Goal: Task Accomplishment & Management: Contribute content

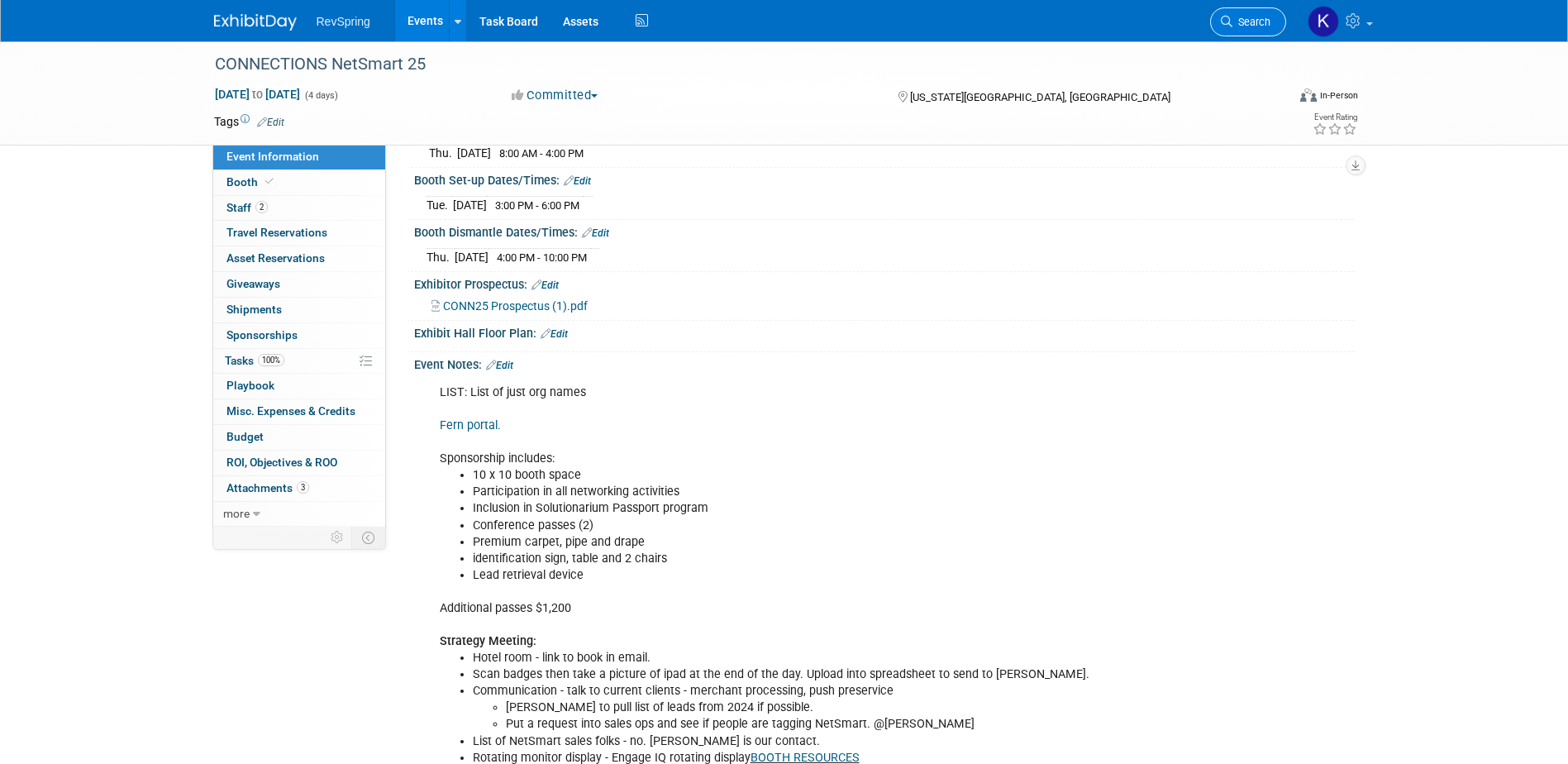
scroll to position [248, 0]
click at [1254, 23] on span "Search" at bounding box center [1252, 22] width 38 height 12
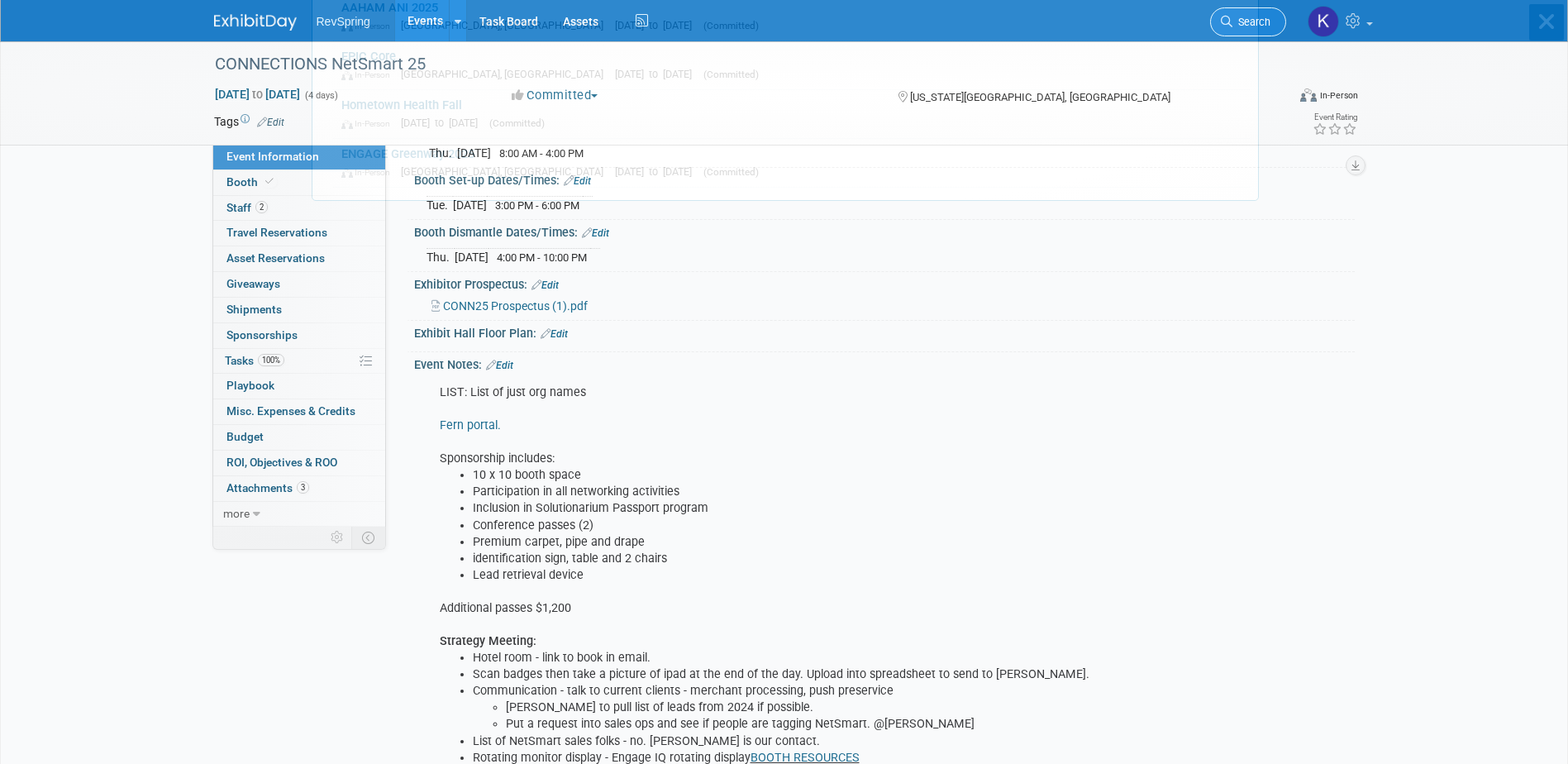
scroll to position [0, 0]
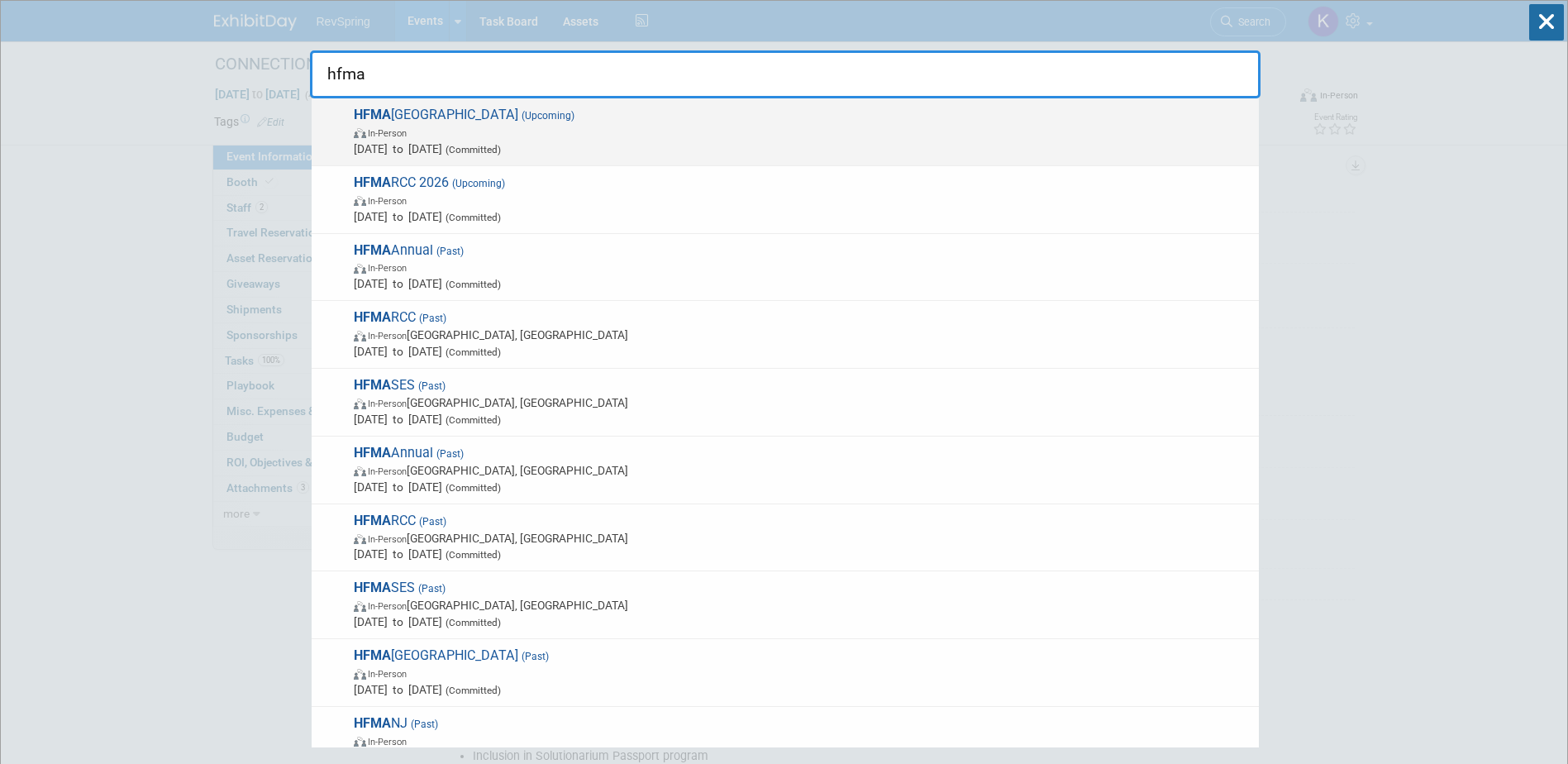
type input "hfma"
click at [1061, 116] on span "HFMA Western Region (Upcoming) In-Person [DATE] to [DATE] (Committed)" at bounding box center [800, 132] width 902 height 50
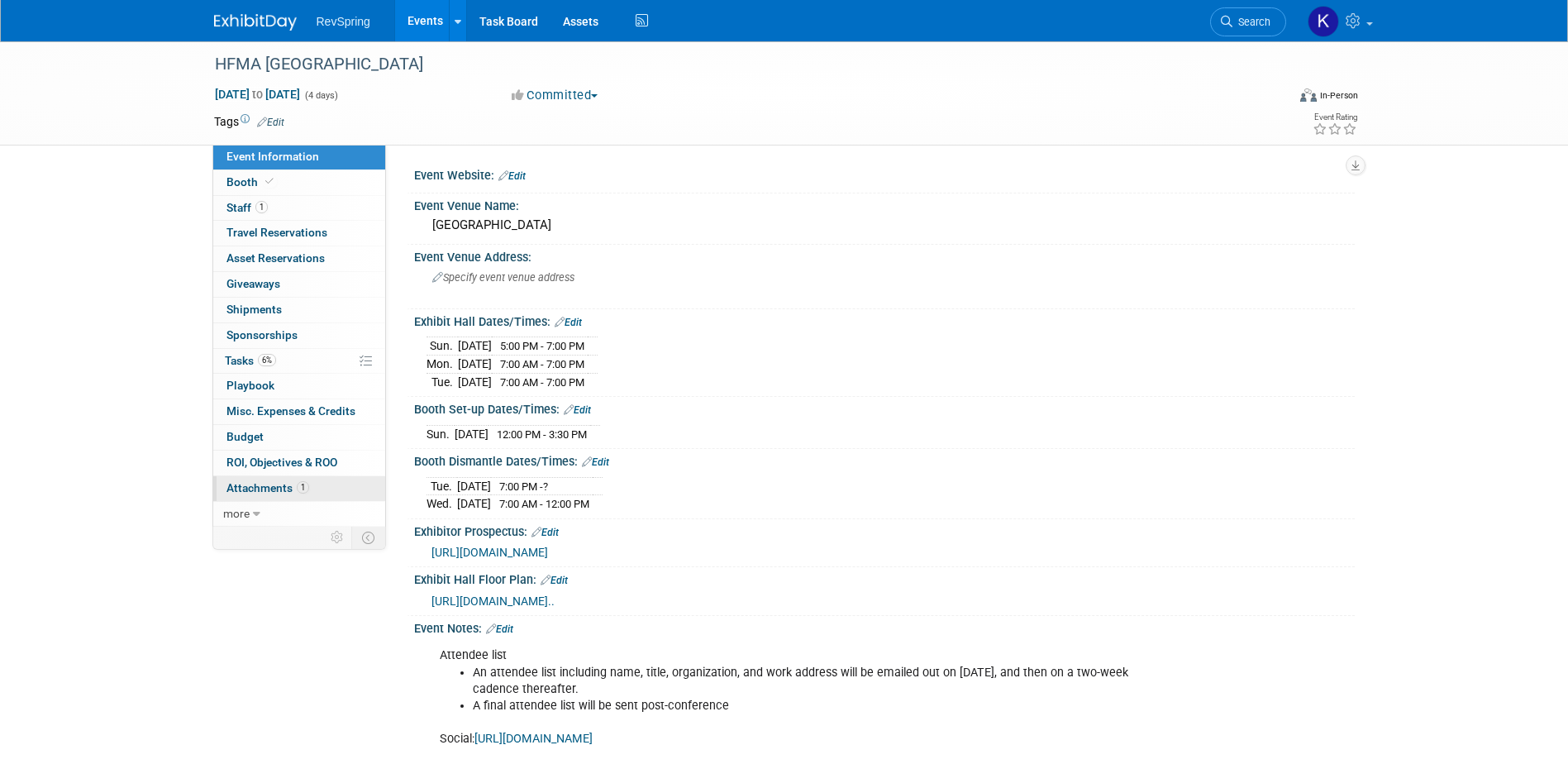
click at [324, 491] on link "1 Attachments 1" at bounding box center [298, 488] width 171 height 25
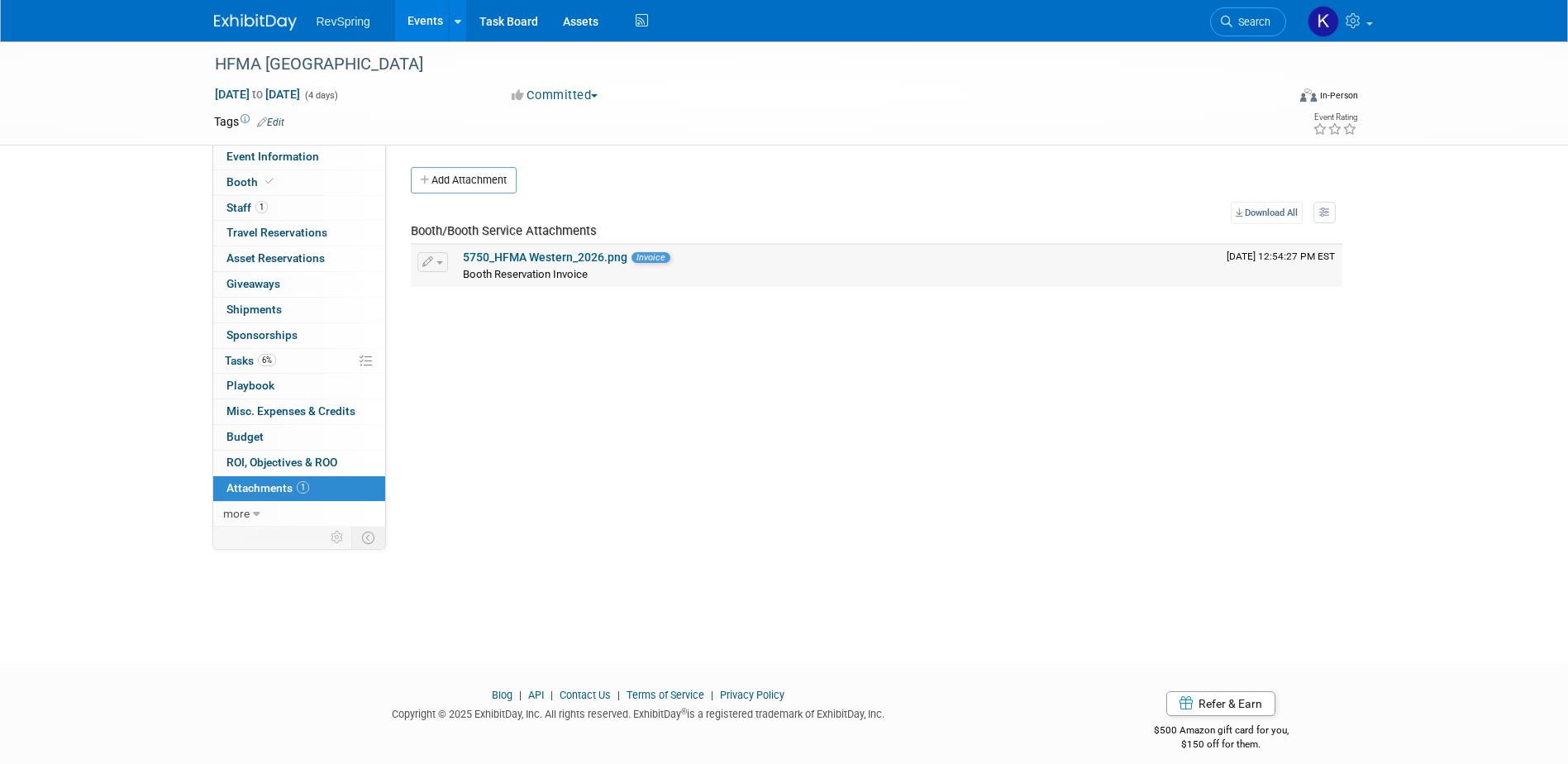
click at [570, 257] on link "5750_HFMA Western_2026.png" at bounding box center [545, 257] width 165 height 13
click at [313, 157] on span "Event Information" at bounding box center [273, 156] width 93 height 13
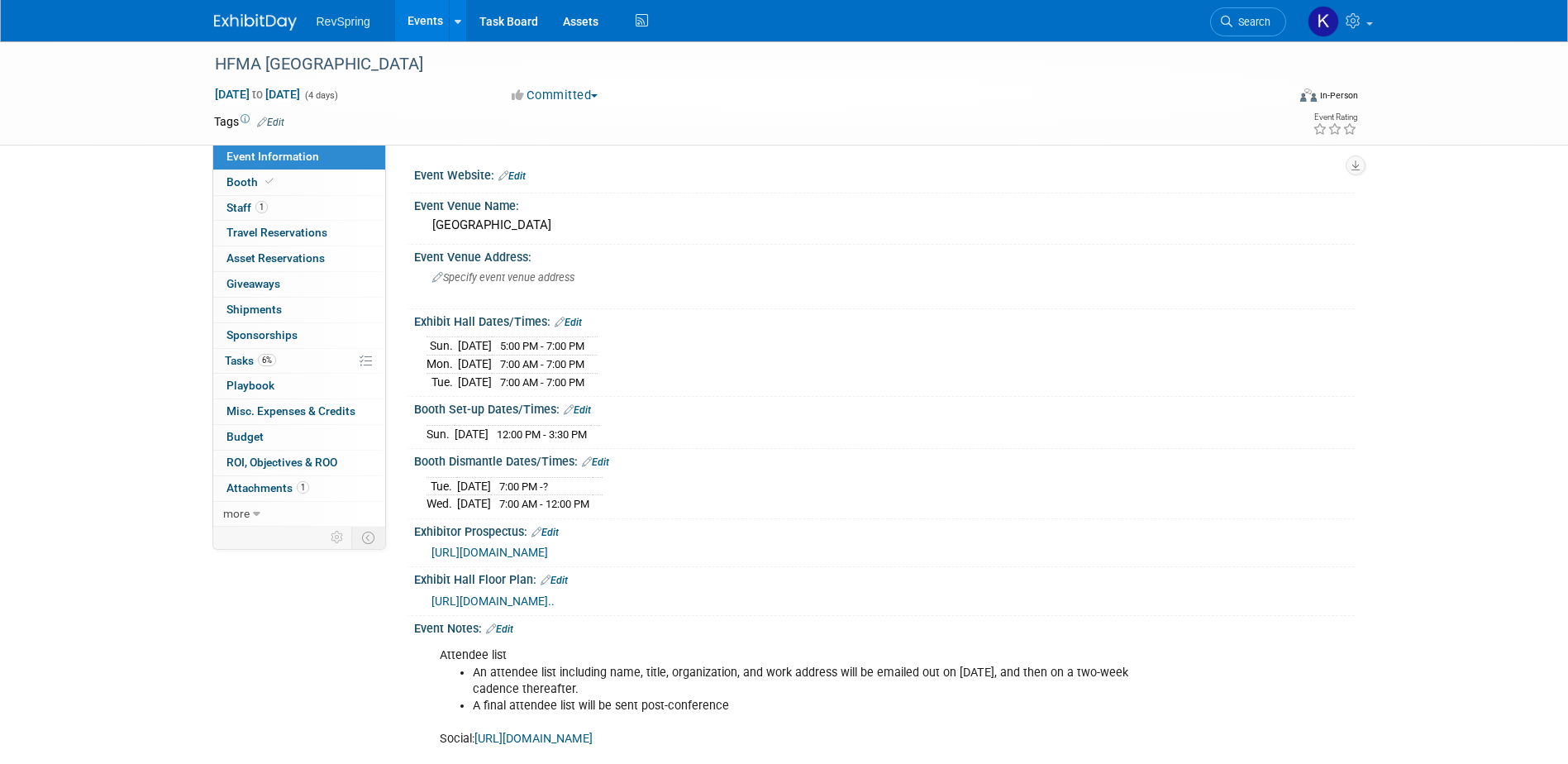
click at [511, 173] on link "Edit" at bounding box center [512, 176] width 27 height 11
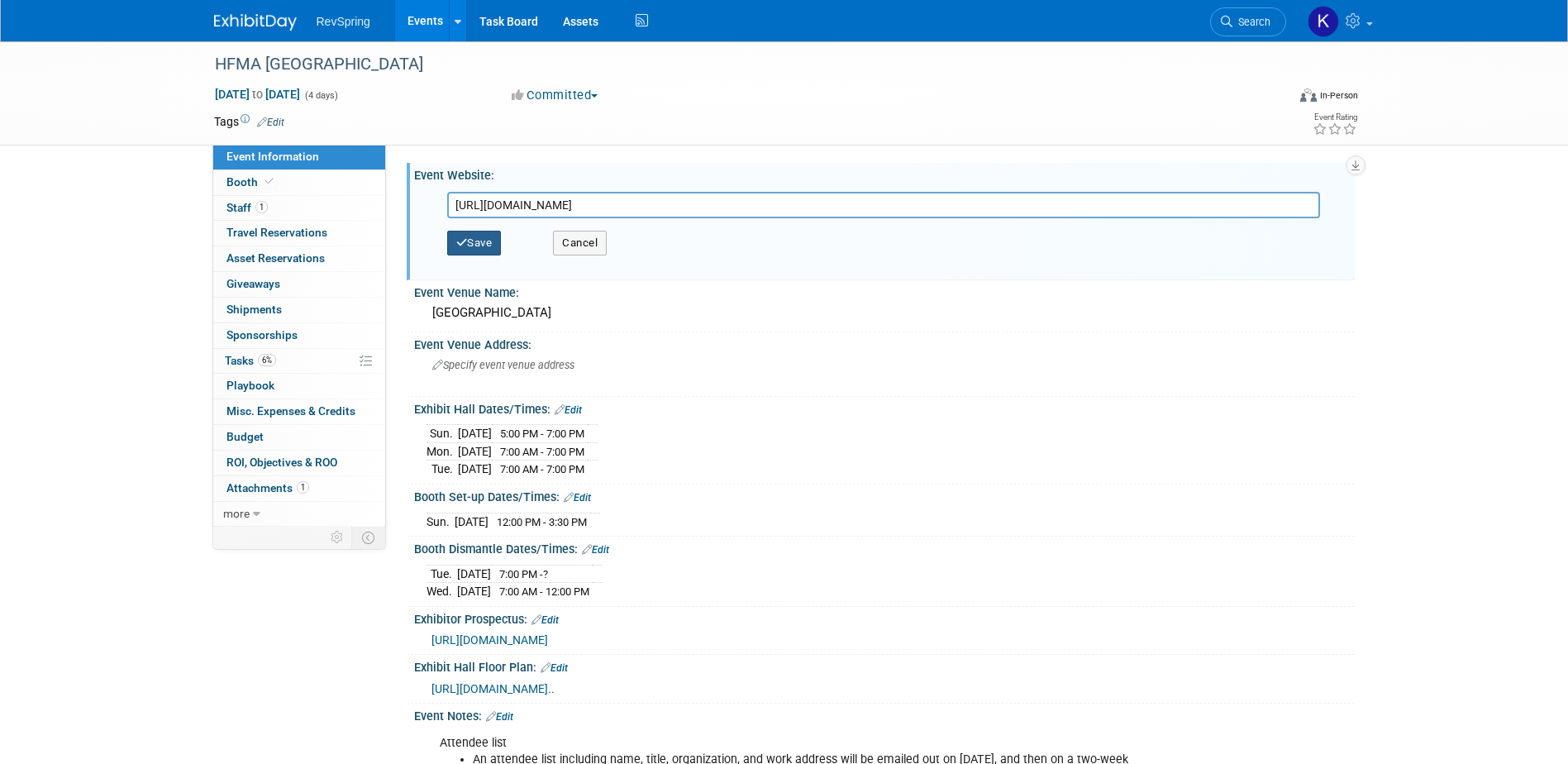
type input "https://www.hfma.org/chapters/western-symposium/"
click at [487, 241] on button "Save" at bounding box center [475, 243] width 55 height 25
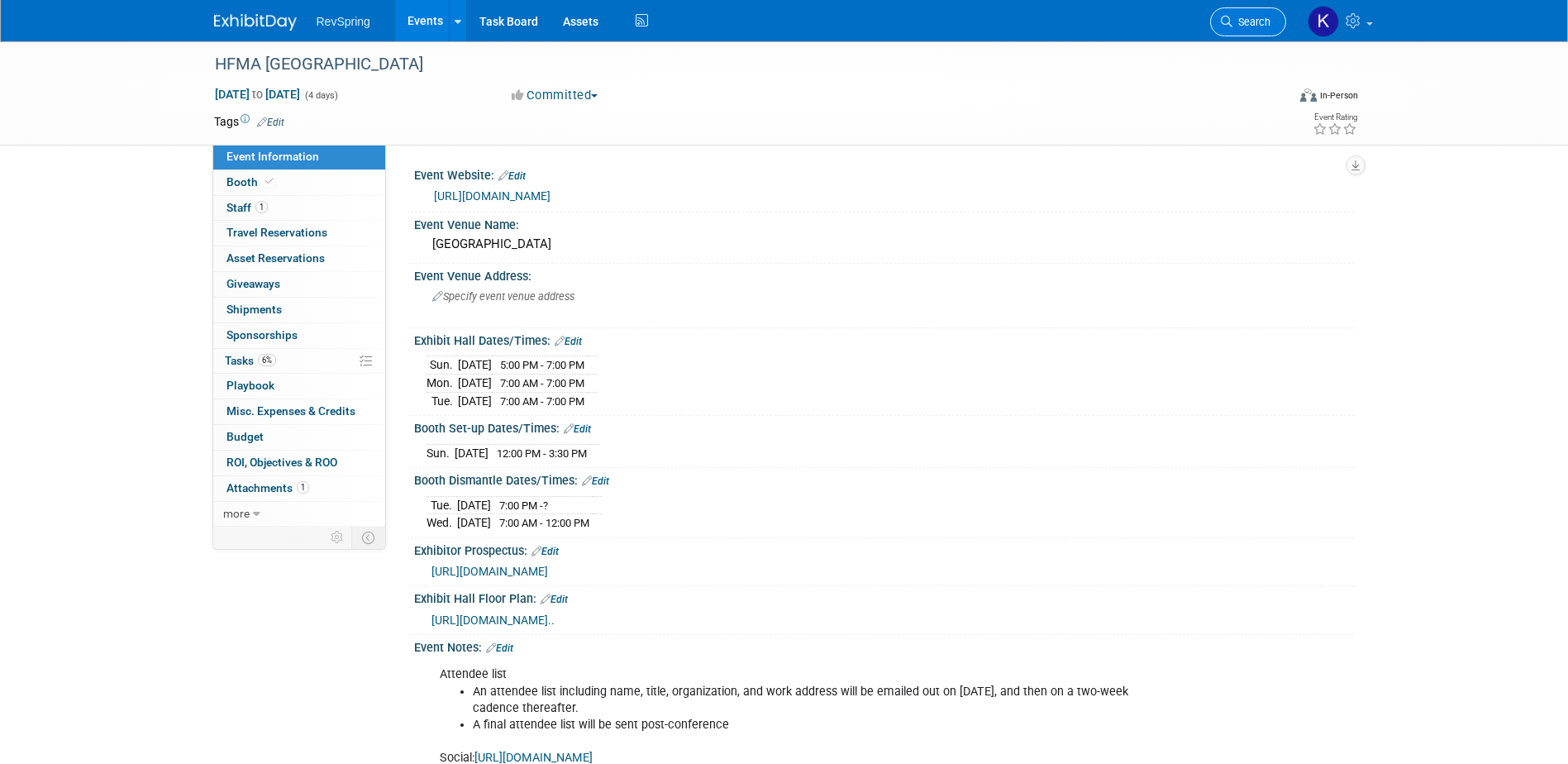
click at [1255, 18] on span "Search" at bounding box center [1252, 22] width 38 height 12
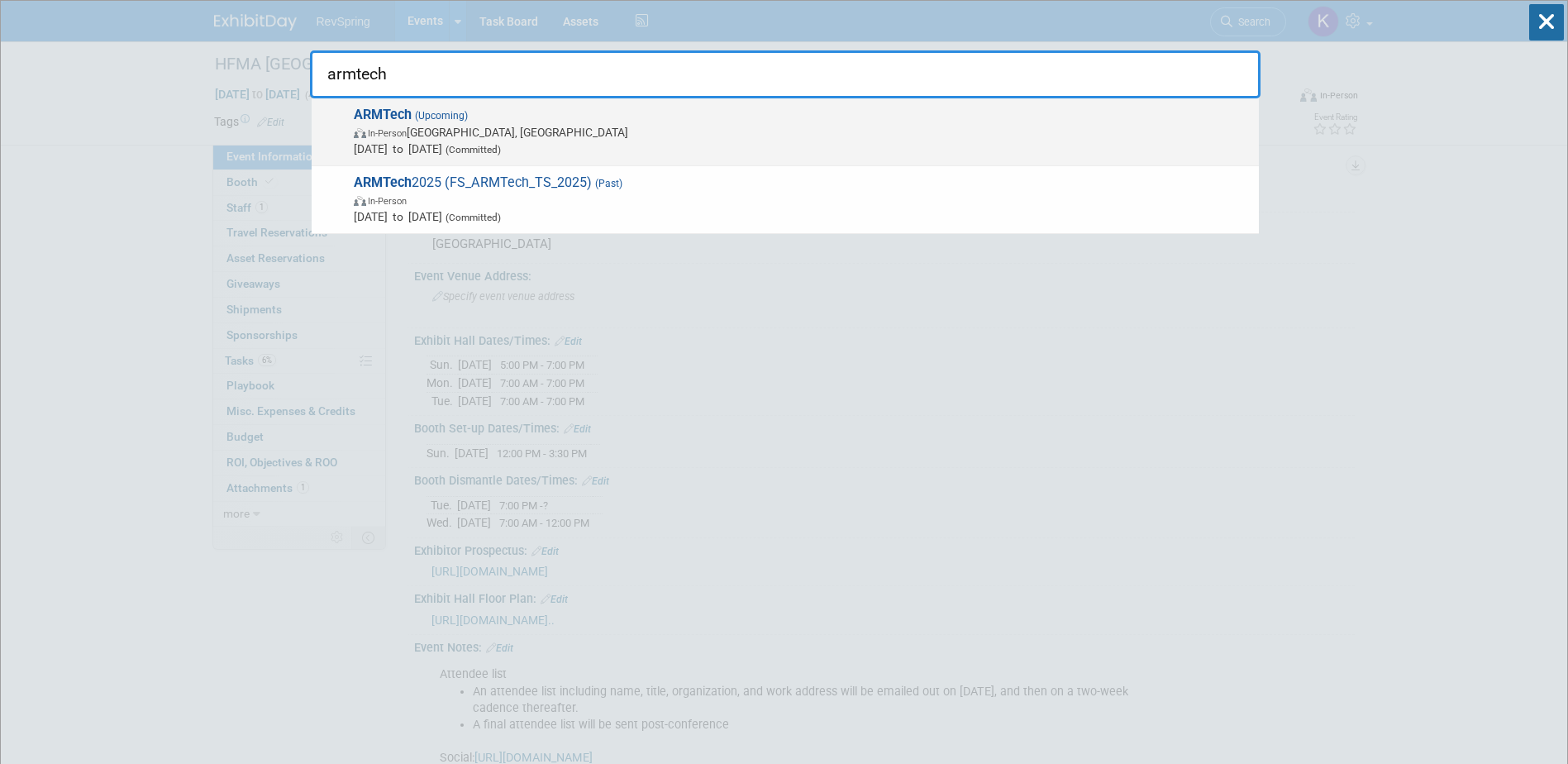
type input "armtech"
click at [1080, 100] on div "ARMTech (Upcoming) In-Person Nashville, TN Jan 21, 2026 to Jan 23, 2026 (Commit…" at bounding box center [785, 133] width 947 height 68
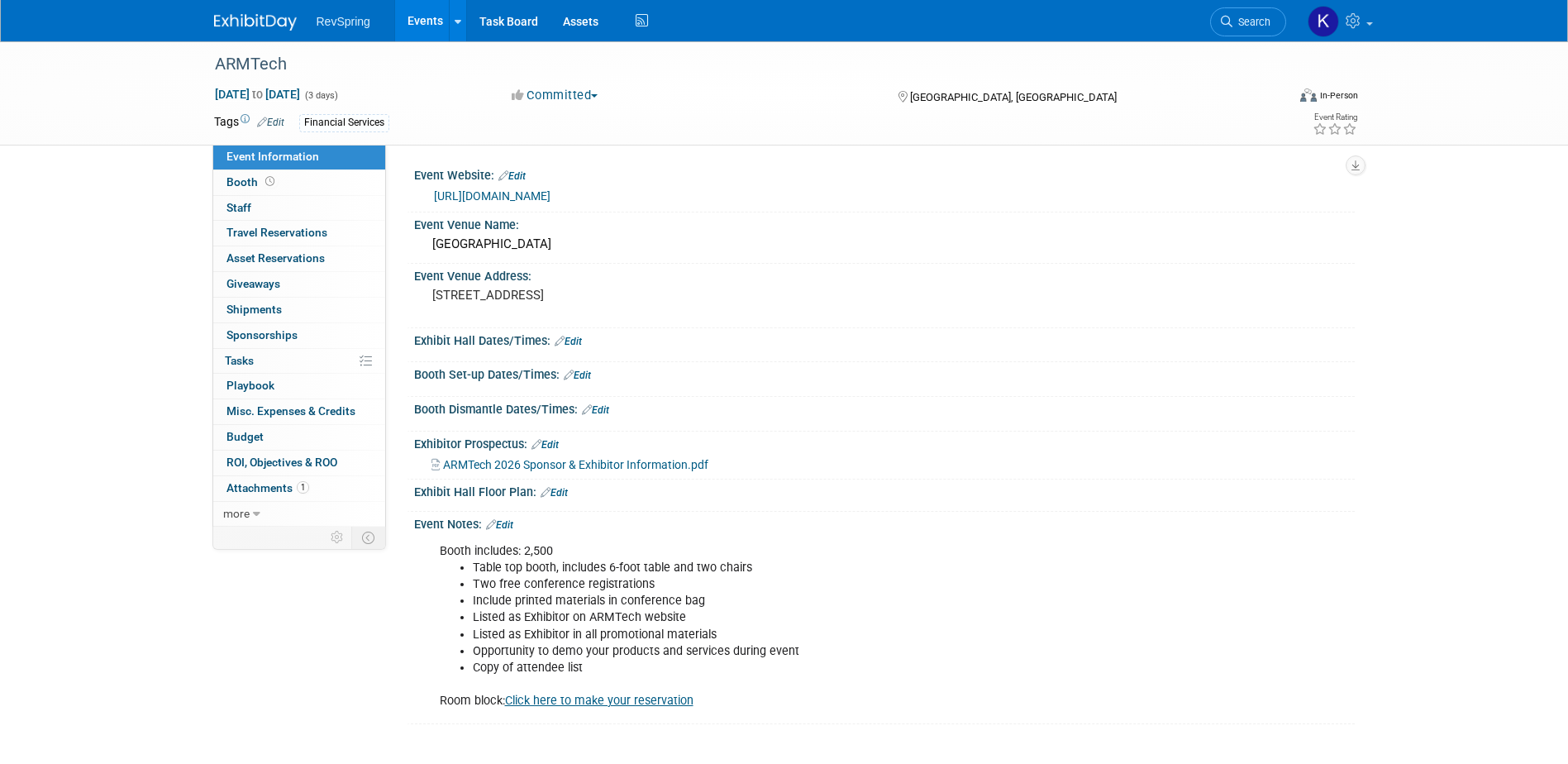
click at [546, 190] on link "https://app.conferencetap.com/event/armtech-2025" at bounding box center [492, 196] width 117 height 13
click at [287, 492] on span "Attachments 1" at bounding box center [267, 488] width 82 height 13
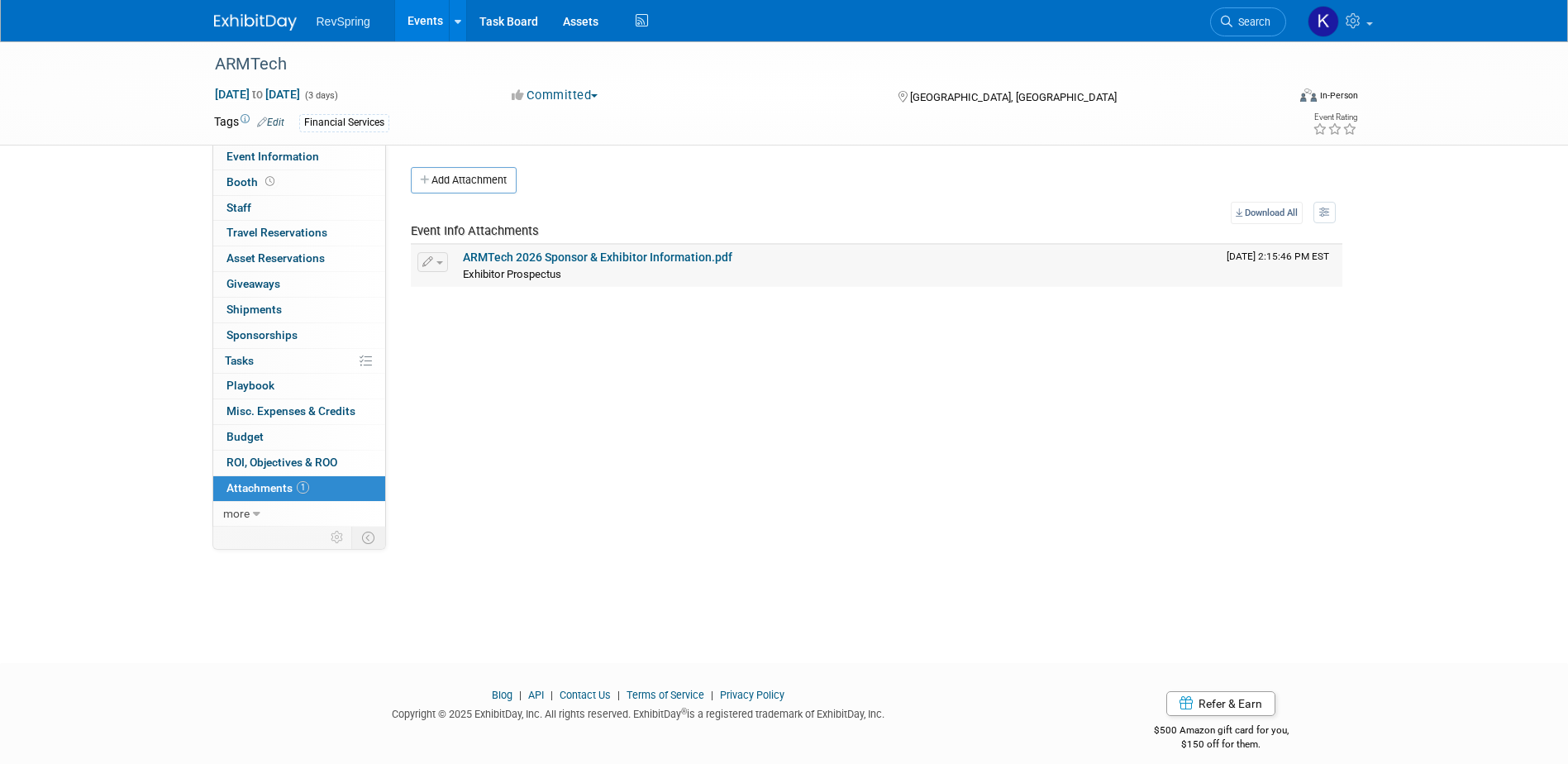
click at [531, 252] on link "ARMTech 2026 Sponsor & Exhibitor Information.pdf" at bounding box center [597, 257] width 269 height 13
click at [1241, 35] on link "Search" at bounding box center [1248, 22] width 76 height 29
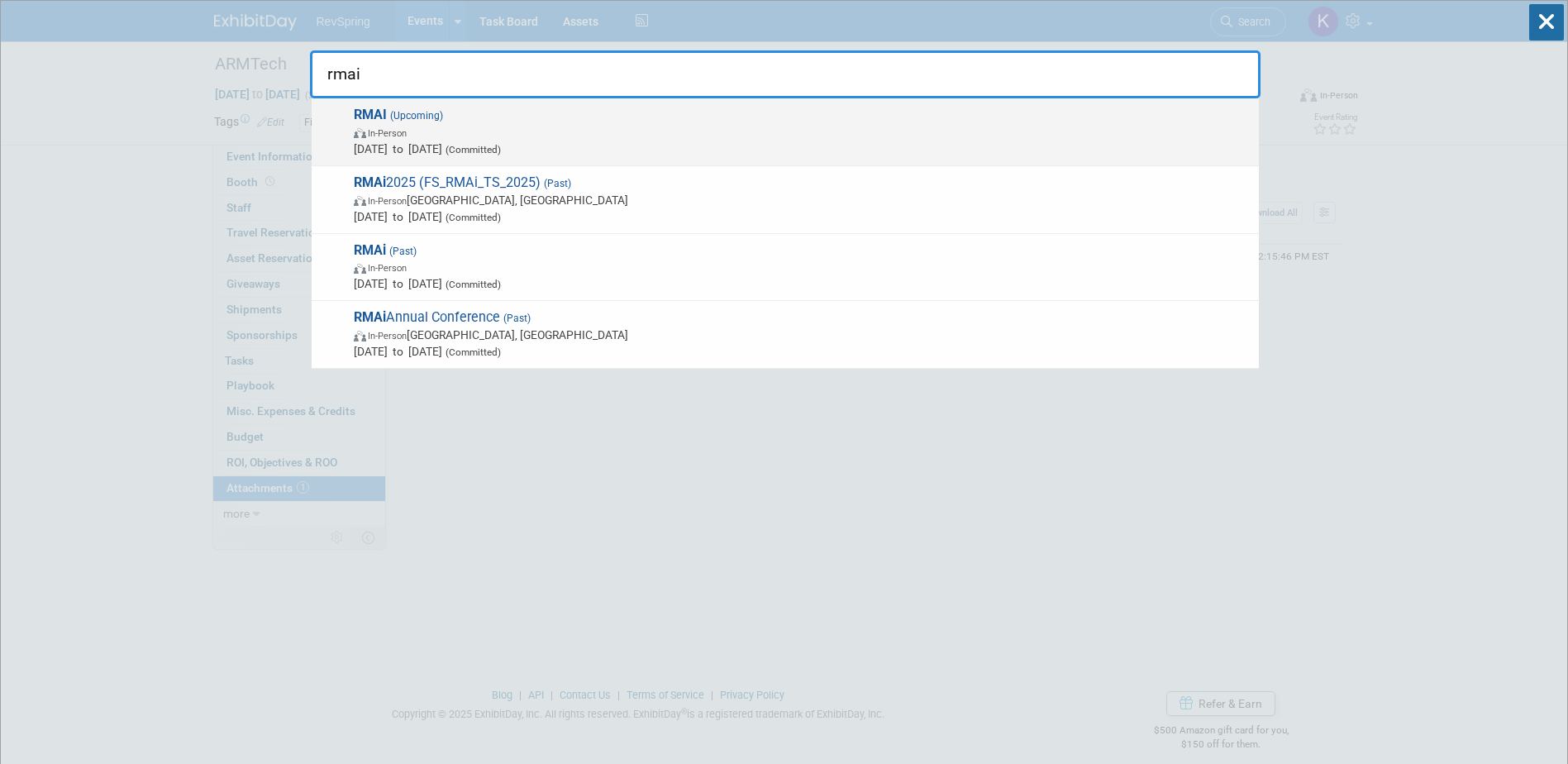
type input "rmai"
click at [1010, 119] on span "RMAI (Upcoming) In-Person Feb 9, 2026 to Feb 12, 2026 (Committed)" at bounding box center [800, 132] width 902 height 50
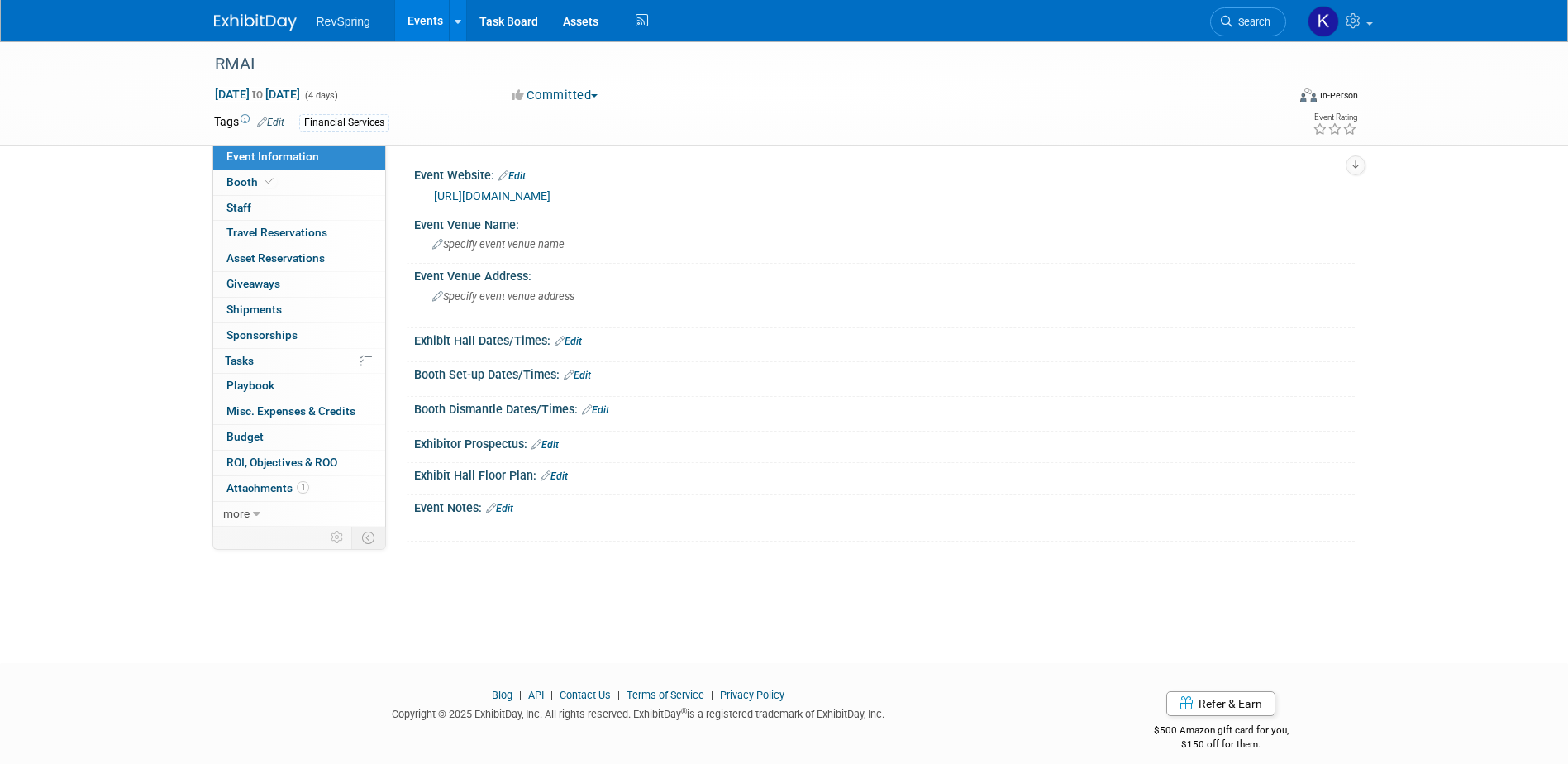
click at [550, 191] on link "https://rmaintl.org/events/2026-annual-conference-agenda/" at bounding box center [492, 196] width 117 height 13
click at [323, 469] on link "0 ROI, Objectives & ROO 0" at bounding box center [298, 463] width 171 height 25
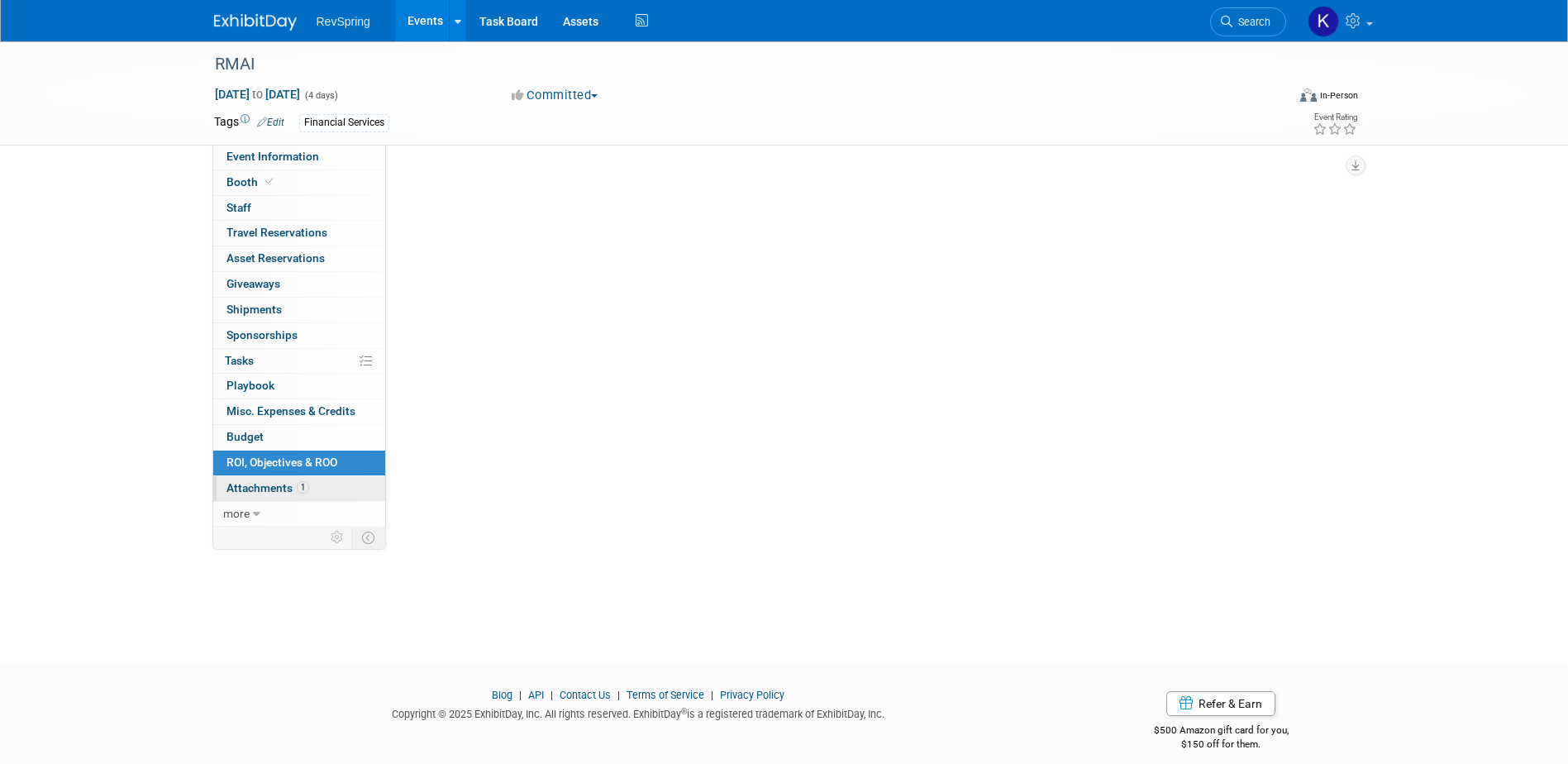
click at [320, 481] on link "1 Attachments 1" at bounding box center [298, 488] width 171 height 25
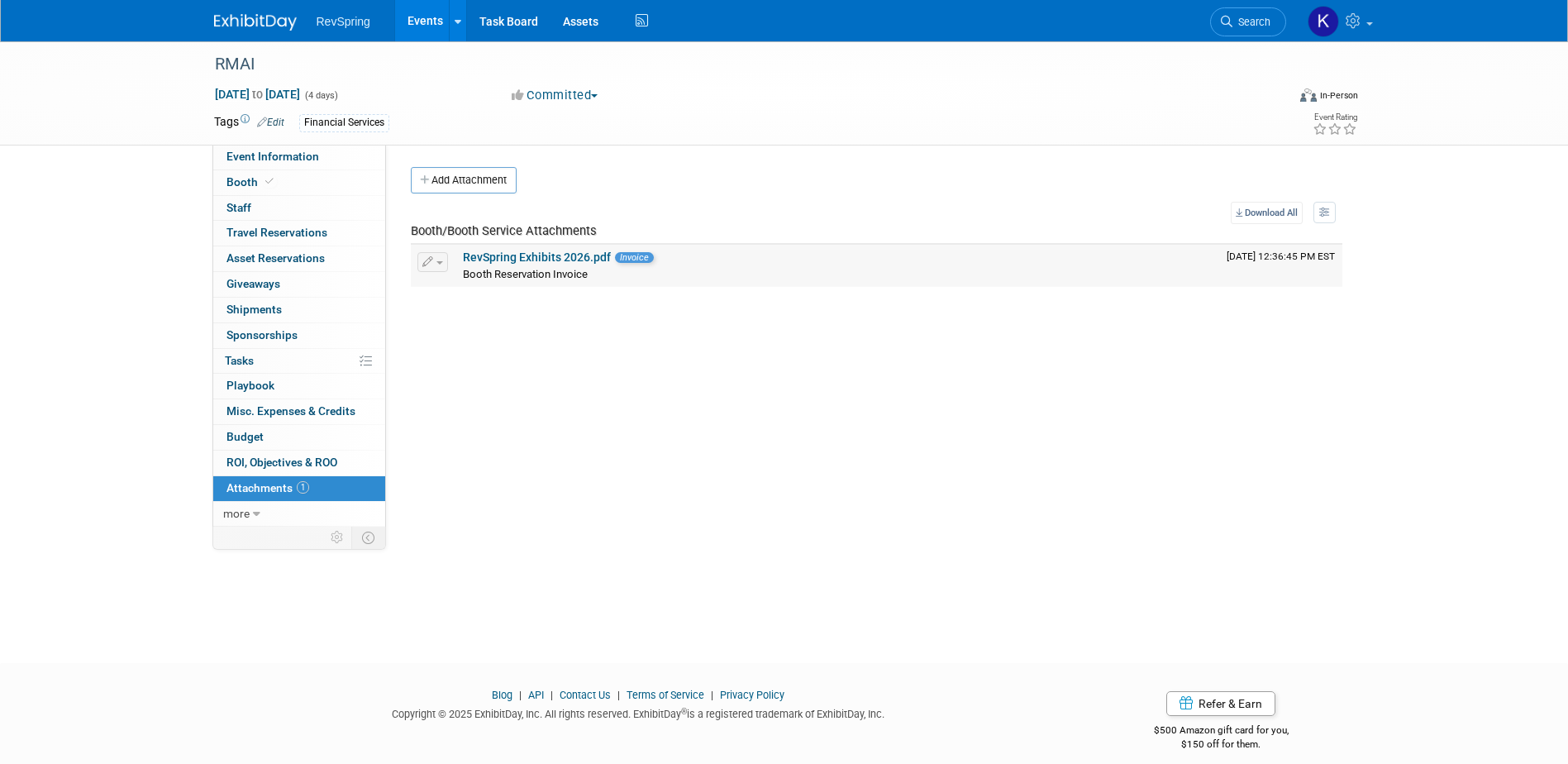
click at [501, 255] on link "RevSpring Exhibits 2026.pdf" at bounding box center [536, 257] width 148 height 13
click at [1240, 17] on span "Search" at bounding box center [1252, 22] width 38 height 12
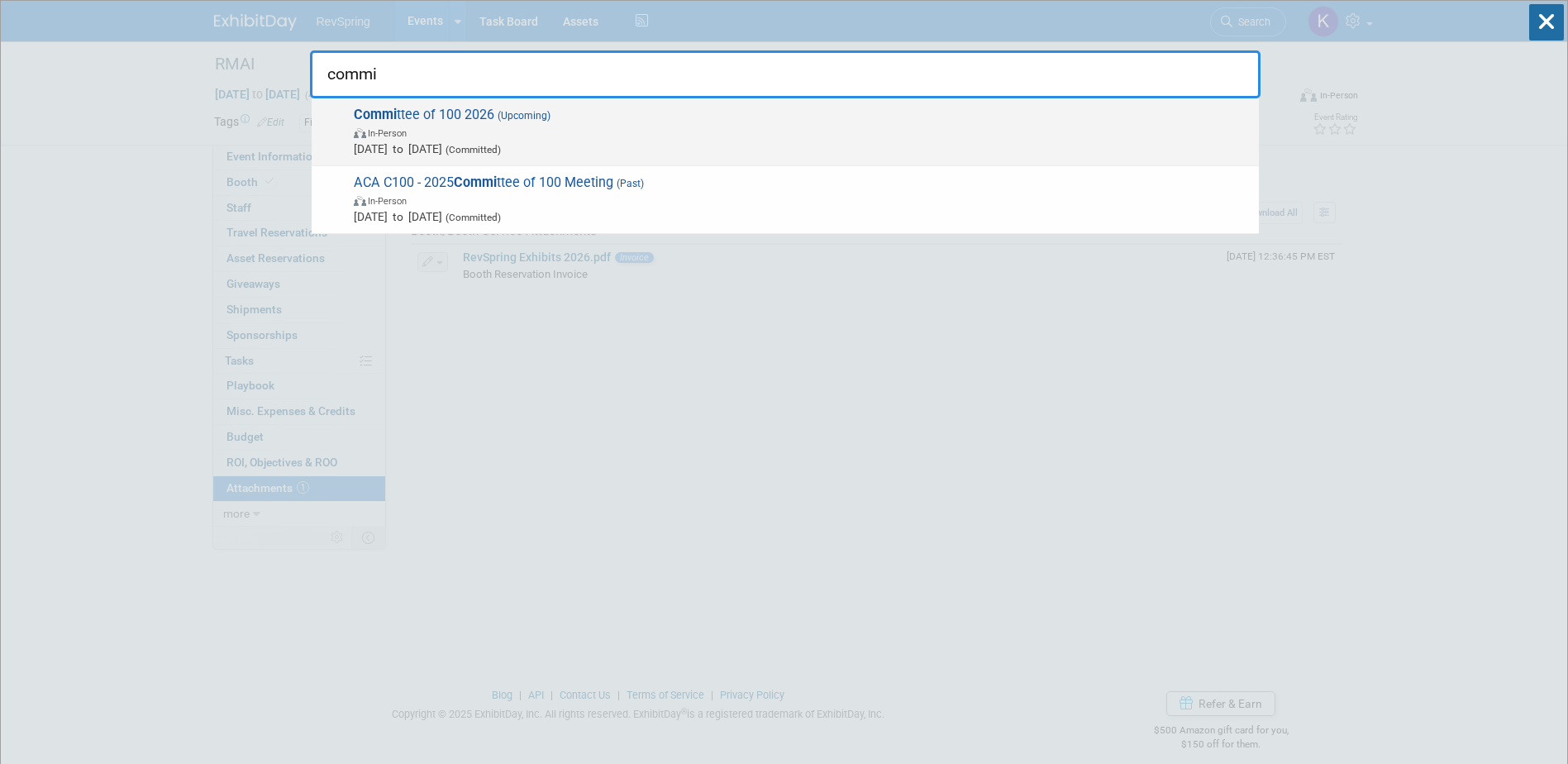
type input "commi"
click at [1139, 101] on div "Commi ttee of 100 2026 (Upcoming) In-Person Feb 24, 2026 to Feb 27, 2026 (Commi…" at bounding box center [785, 133] width 947 height 68
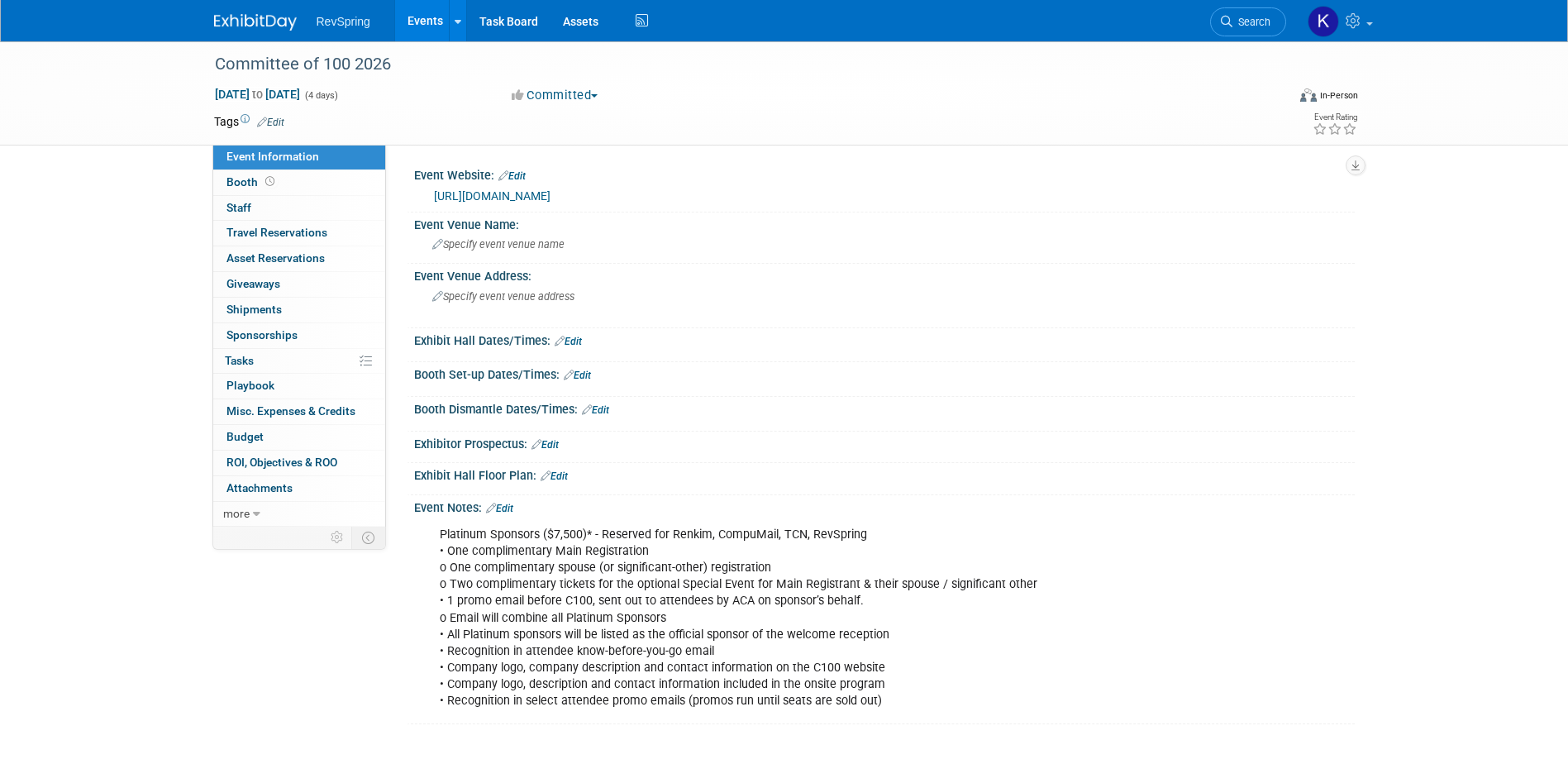
click at [550, 190] on link "[URL][DOMAIN_NAME]" at bounding box center [492, 196] width 117 height 13
click at [1250, 31] on link "Search" at bounding box center [1248, 22] width 76 height 29
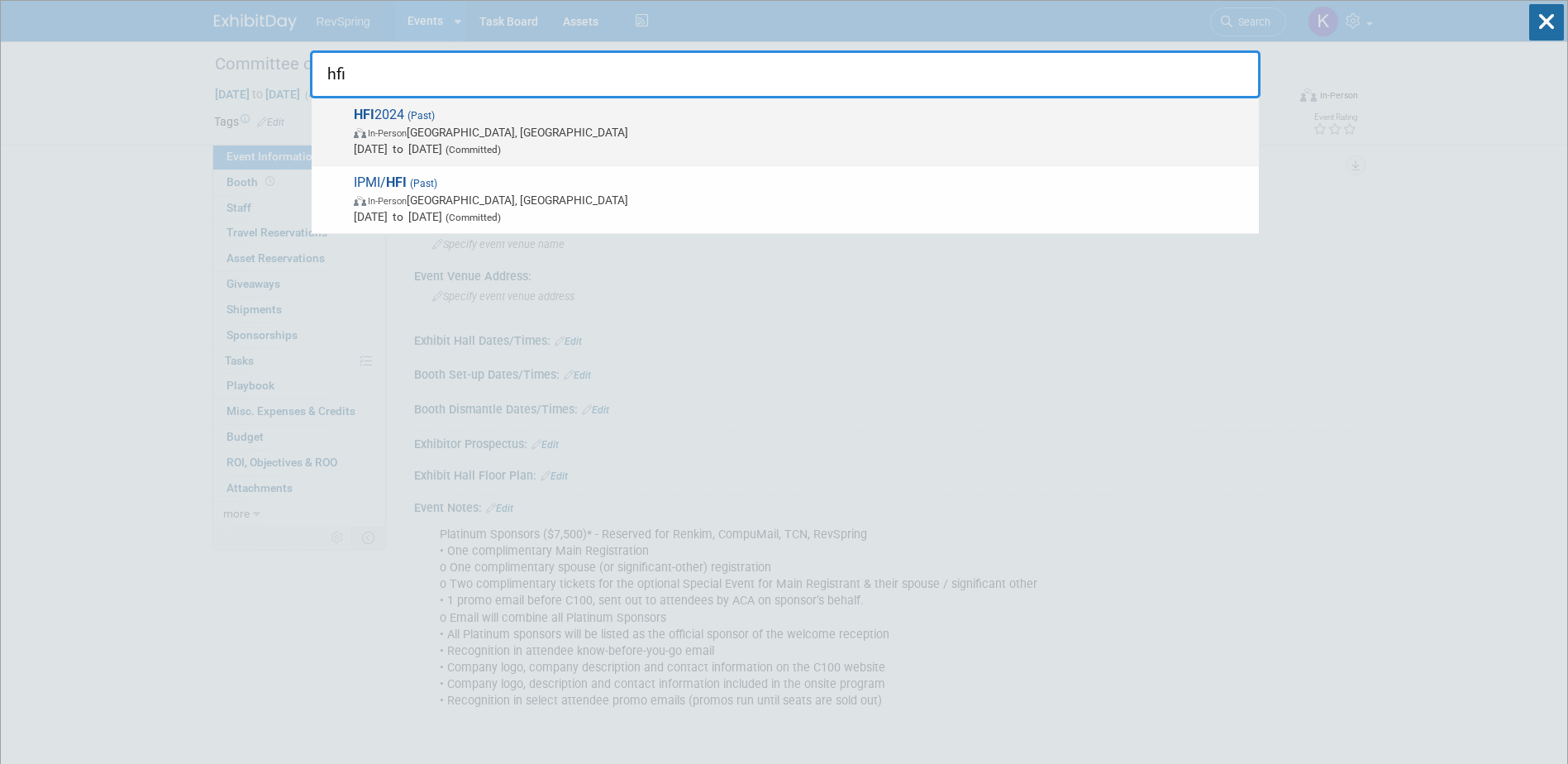
type input "hfi"
click at [970, 124] on span "In-Person New Orleans, LA" at bounding box center [802, 132] width 896 height 16
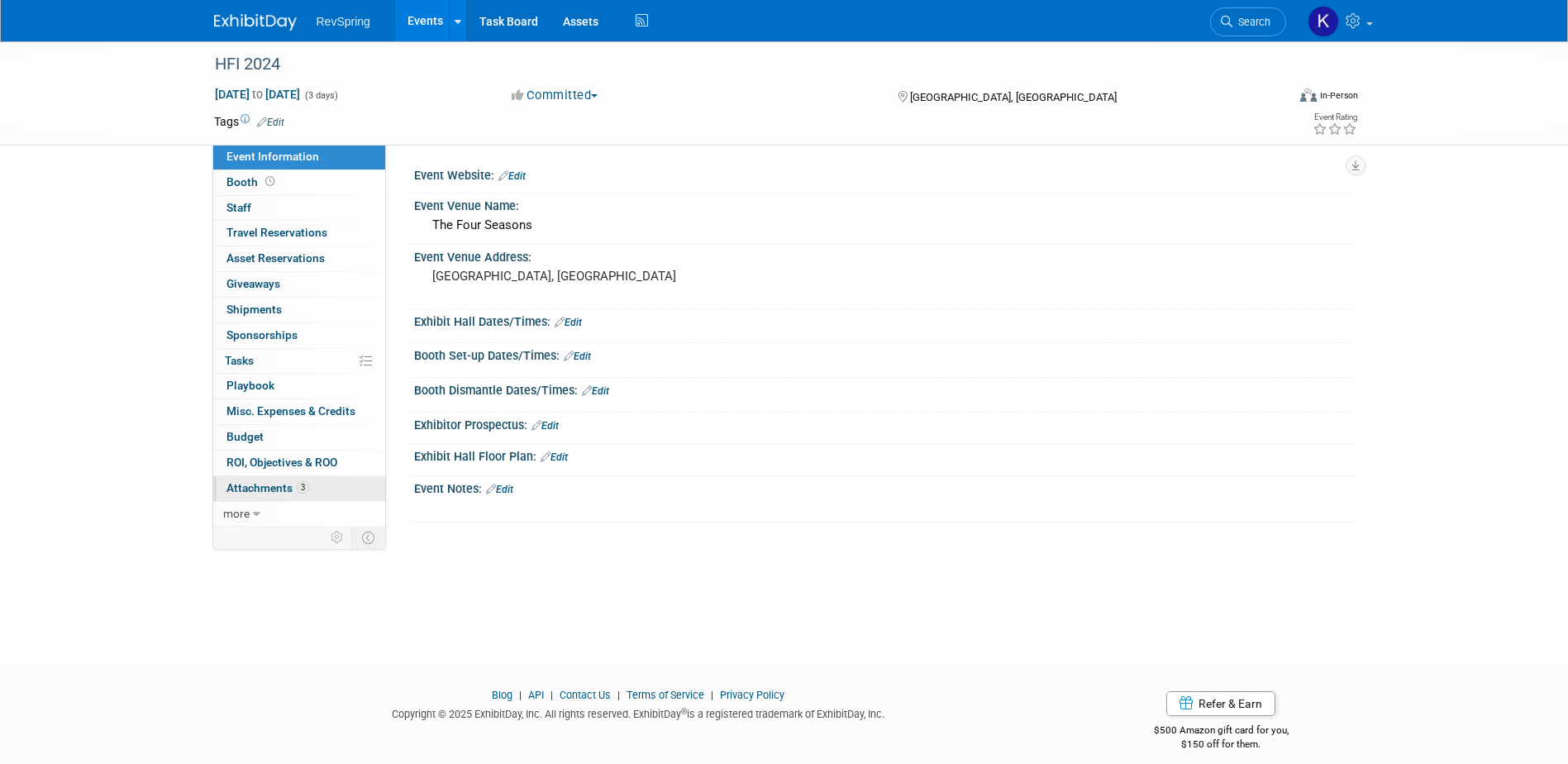
click at [272, 486] on span "Attachments 3" at bounding box center [267, 488] width 82 height 13
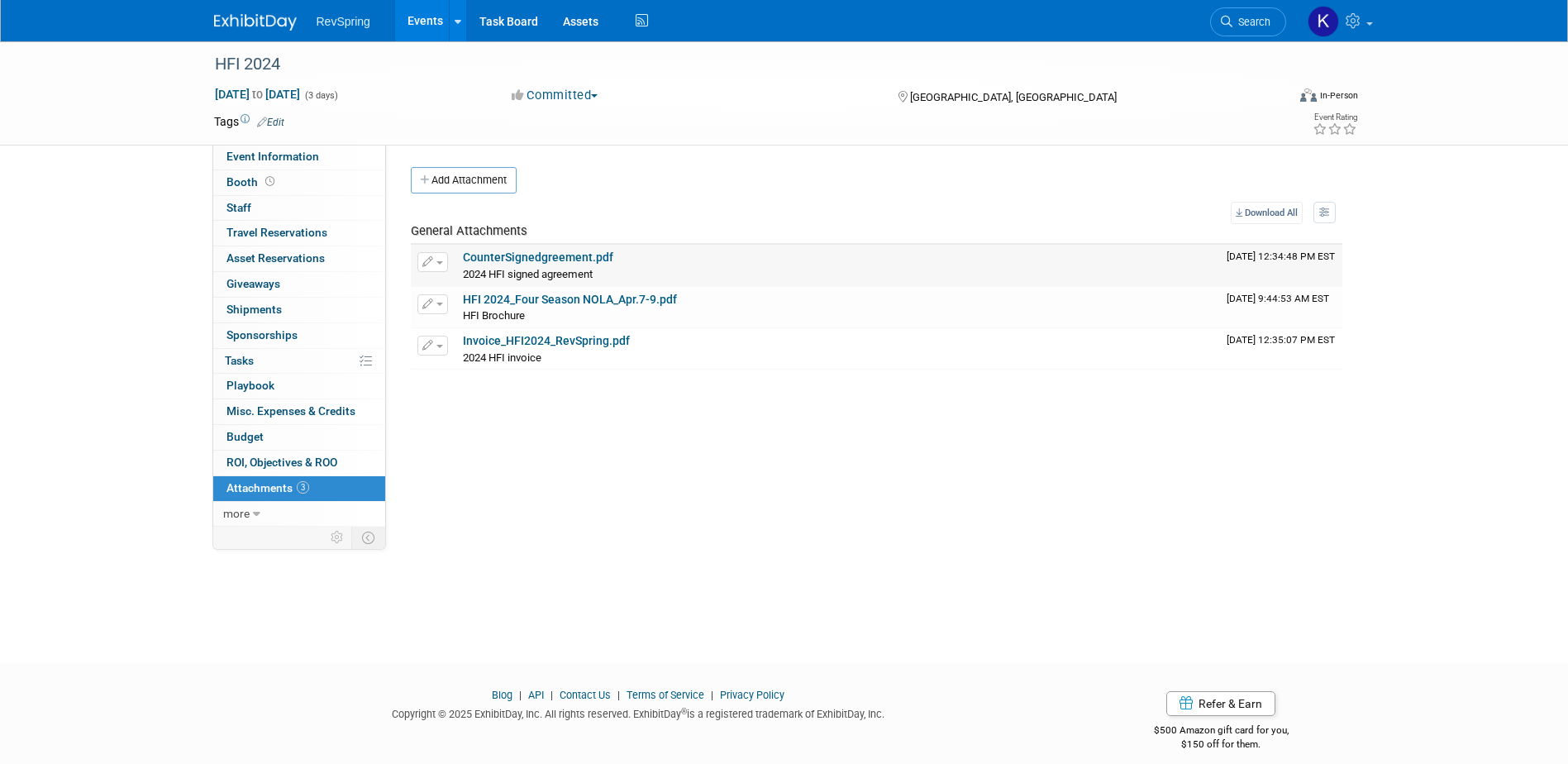
click at [599, 256] on link "CounterSignedgreement.pdf" at bounding box center [537, 257] width 151 height 13
click at [562, 296] on link "HFI 2024_Four Season NOLA_Apr.7-9.pdf" at bounding box center [569, 300] width 214 height 13
click at [1252, 20] on span "Search" at bounding box center [1252, 22] width 38 height 12
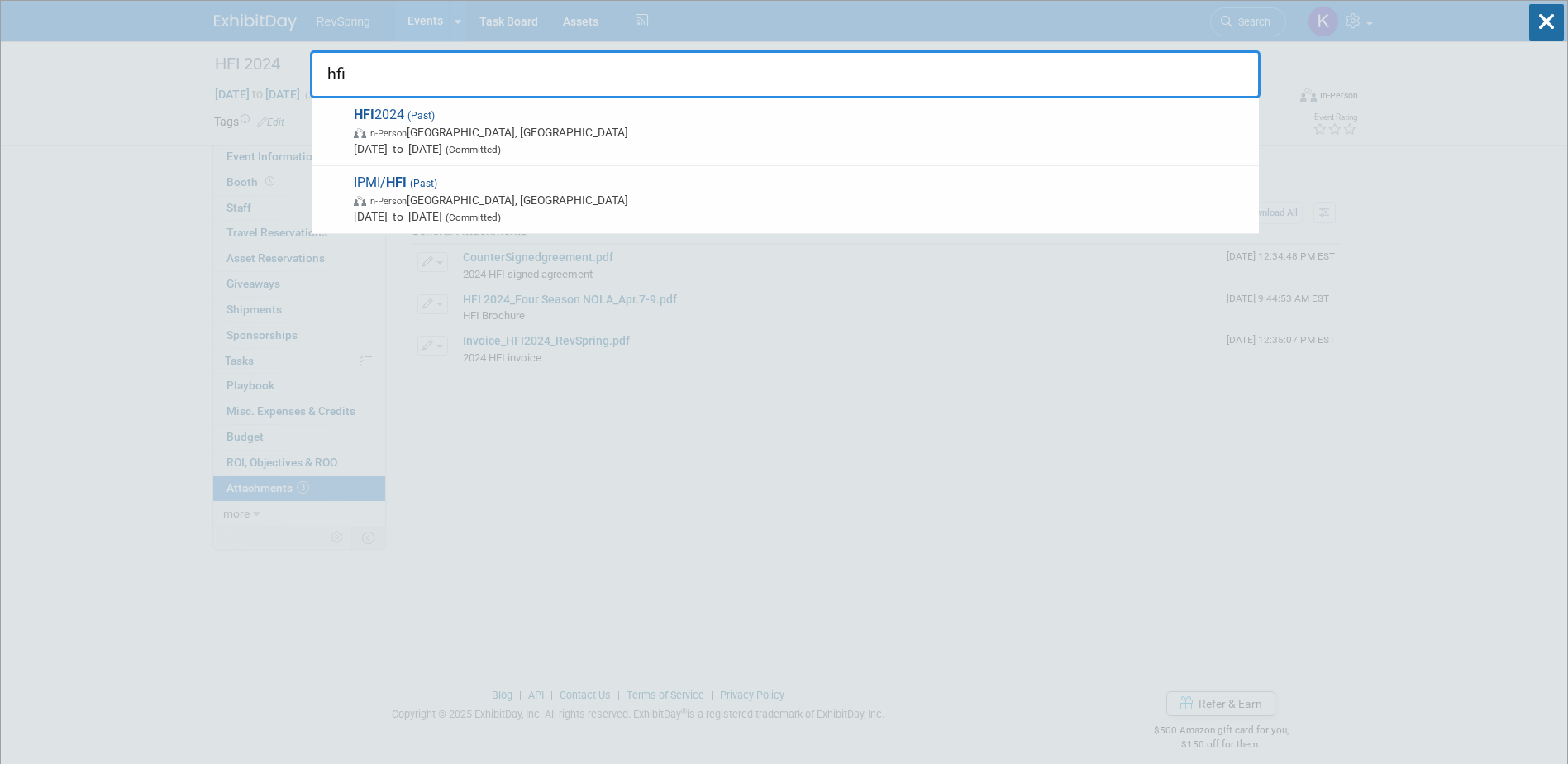
type input "hfi"
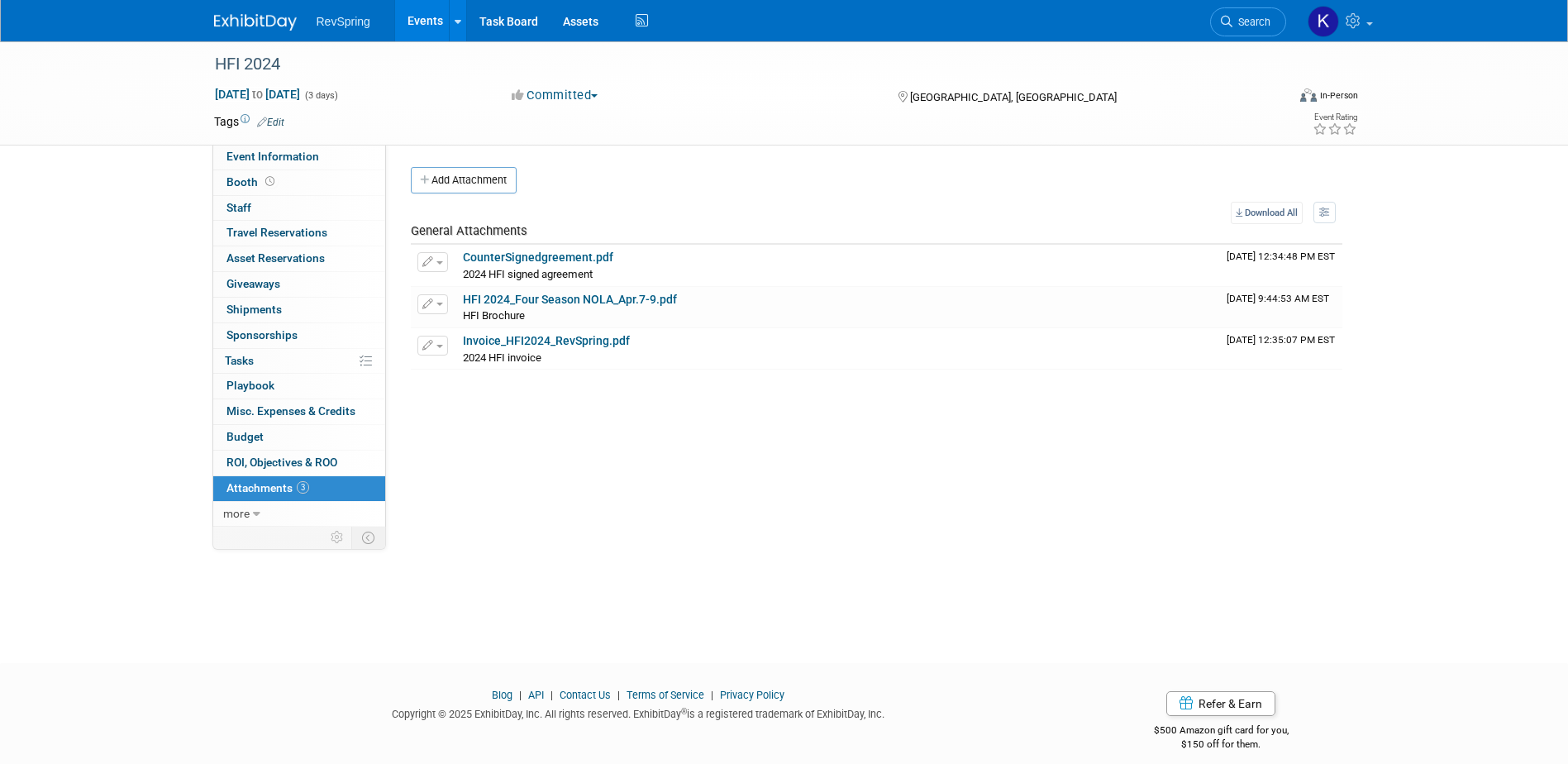
click at [250, 13] on link at bounding box center [265, 14] width 102 height 13
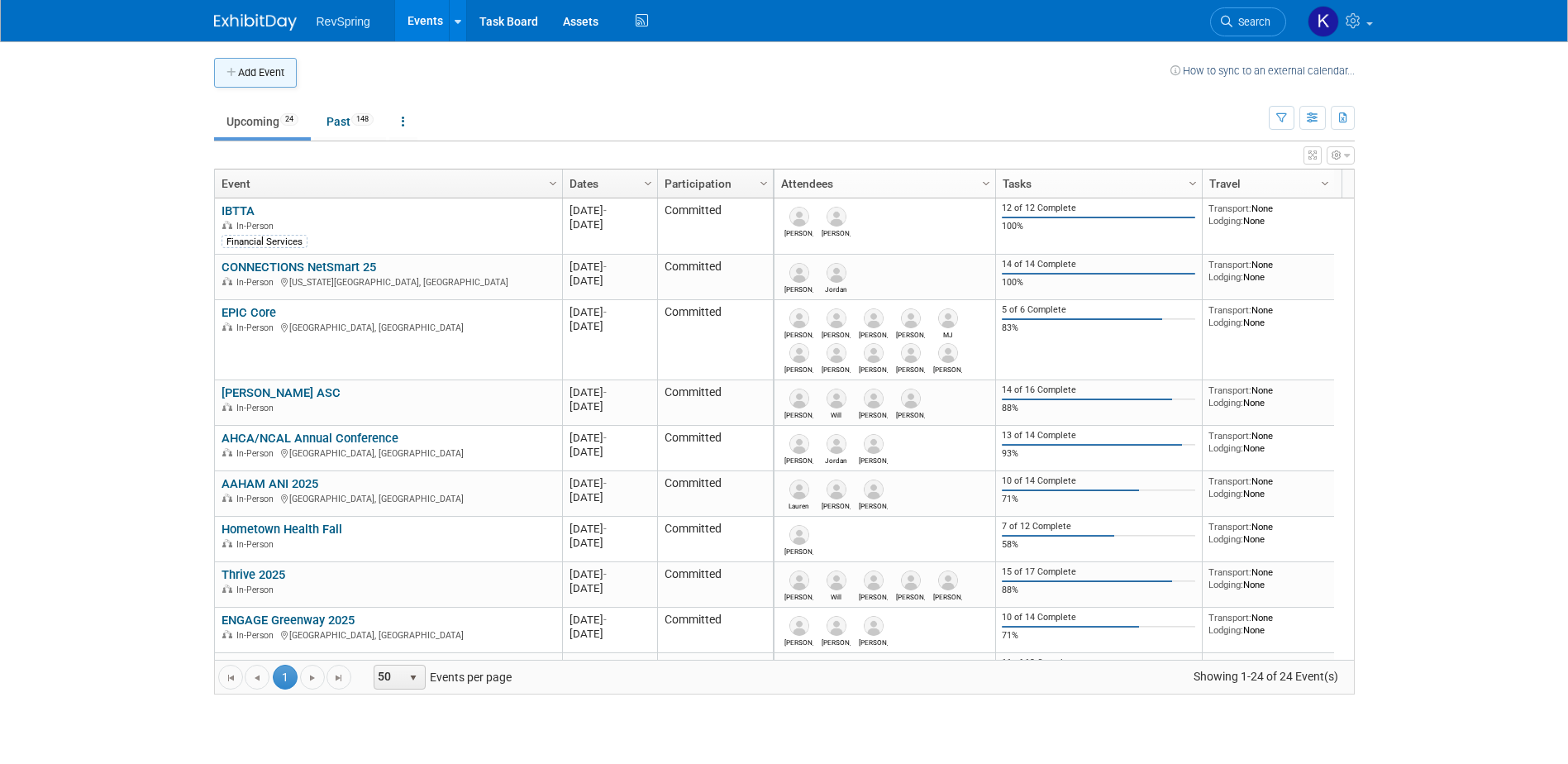
click at [266, 58] on button "Add Event" at bounding box center [255, 72] width 82 height 29
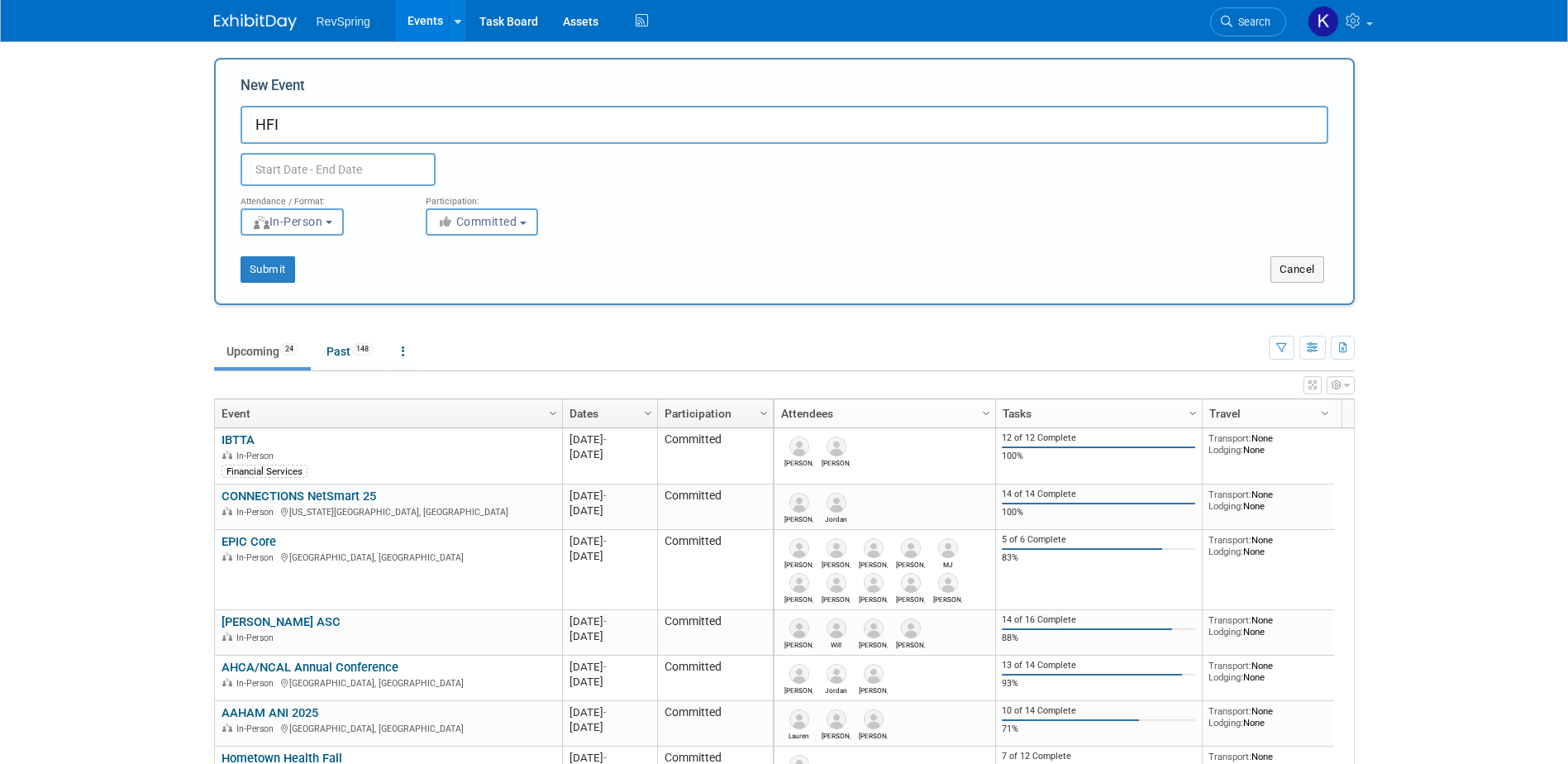
type input "HFI"
click at [365, 169] on input "text" at bounding box center [338, 169] width 195 height 33
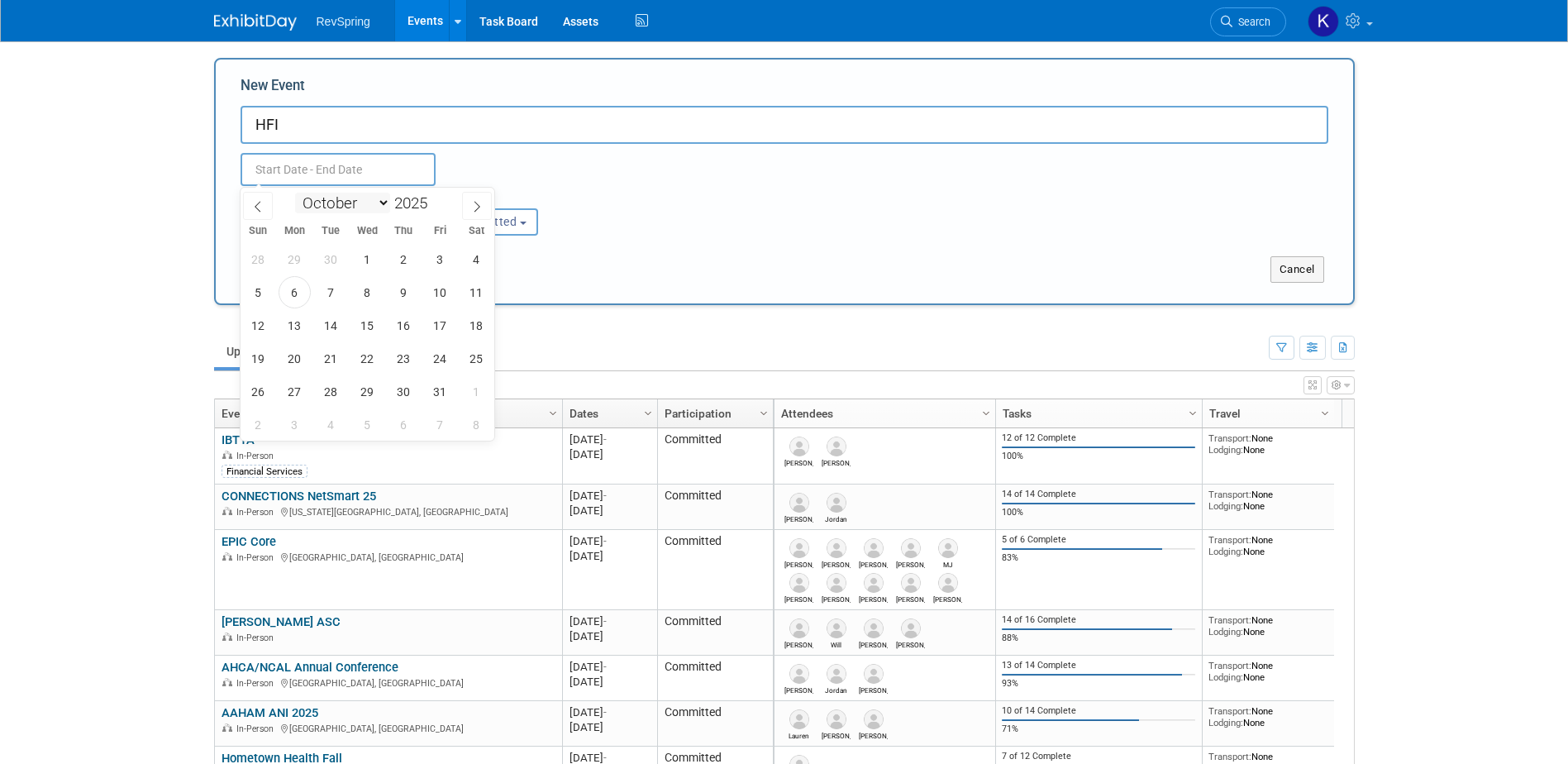
click at [377, 203] on select "January February March April May June July August September October November De…" at bounding box center [342, 203] width 95 height 21
select select "3"
click at [295, 192] on select "January February March April May June July August September October November De…" at bounding box center [342, 203] width 95 height 21
click at [432, 210] on span at bounding box center [434, 209] width 11 height 9
click at [439, 200] on span at bounding box center [434, 198] width 11 height 9
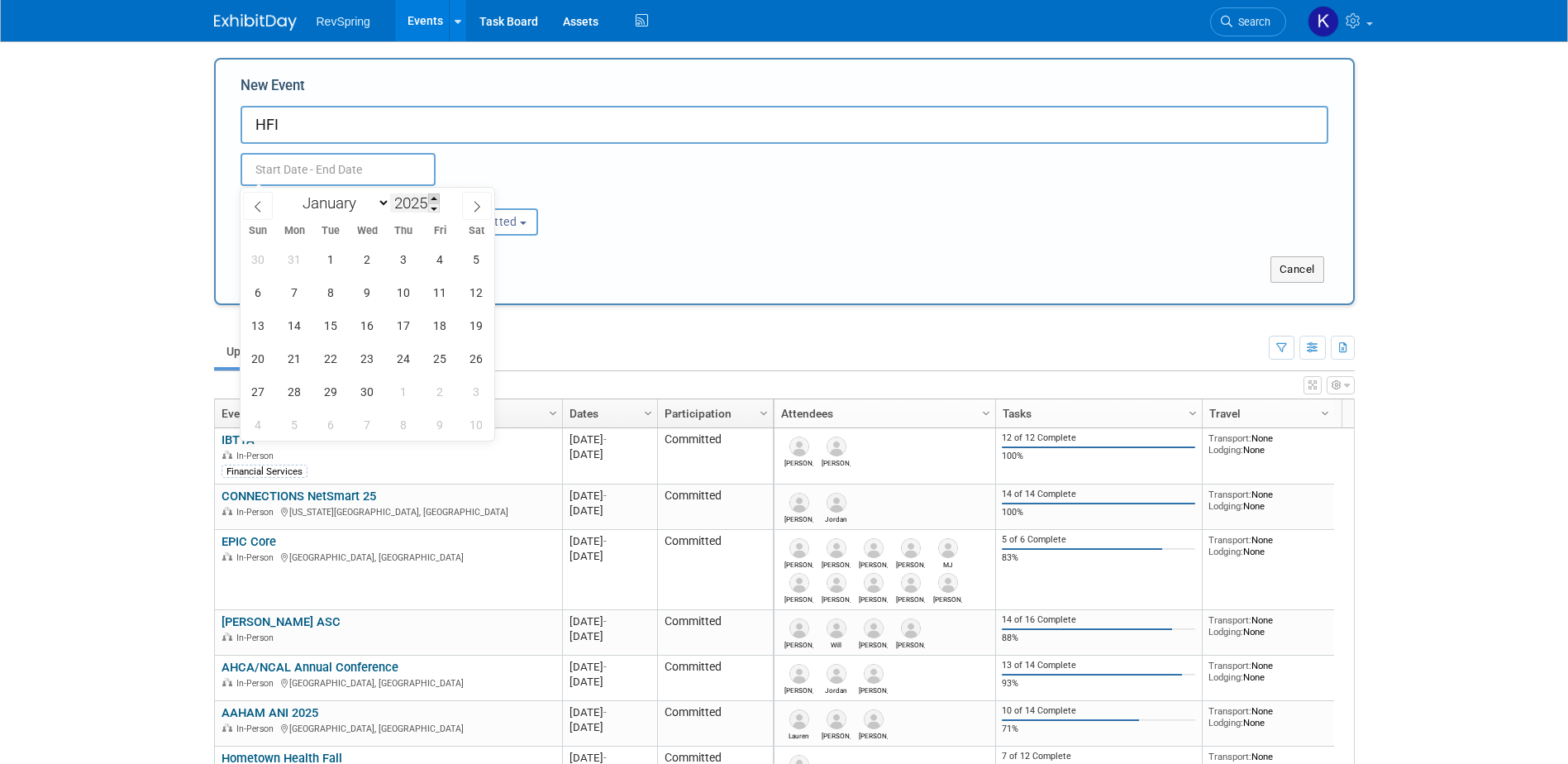
click at [439, 200] on span at bounding box center [434, 198] width 11 height 9
type input "2026"
click at [273, 320] on span "12" at bounding box center [259, 325] width 32 height 32
click at [341, 329] on span "14" at bounding box center [331, 325] width 32 height 32
type input "Apr 12, 2026 to Apr 14, 2026"
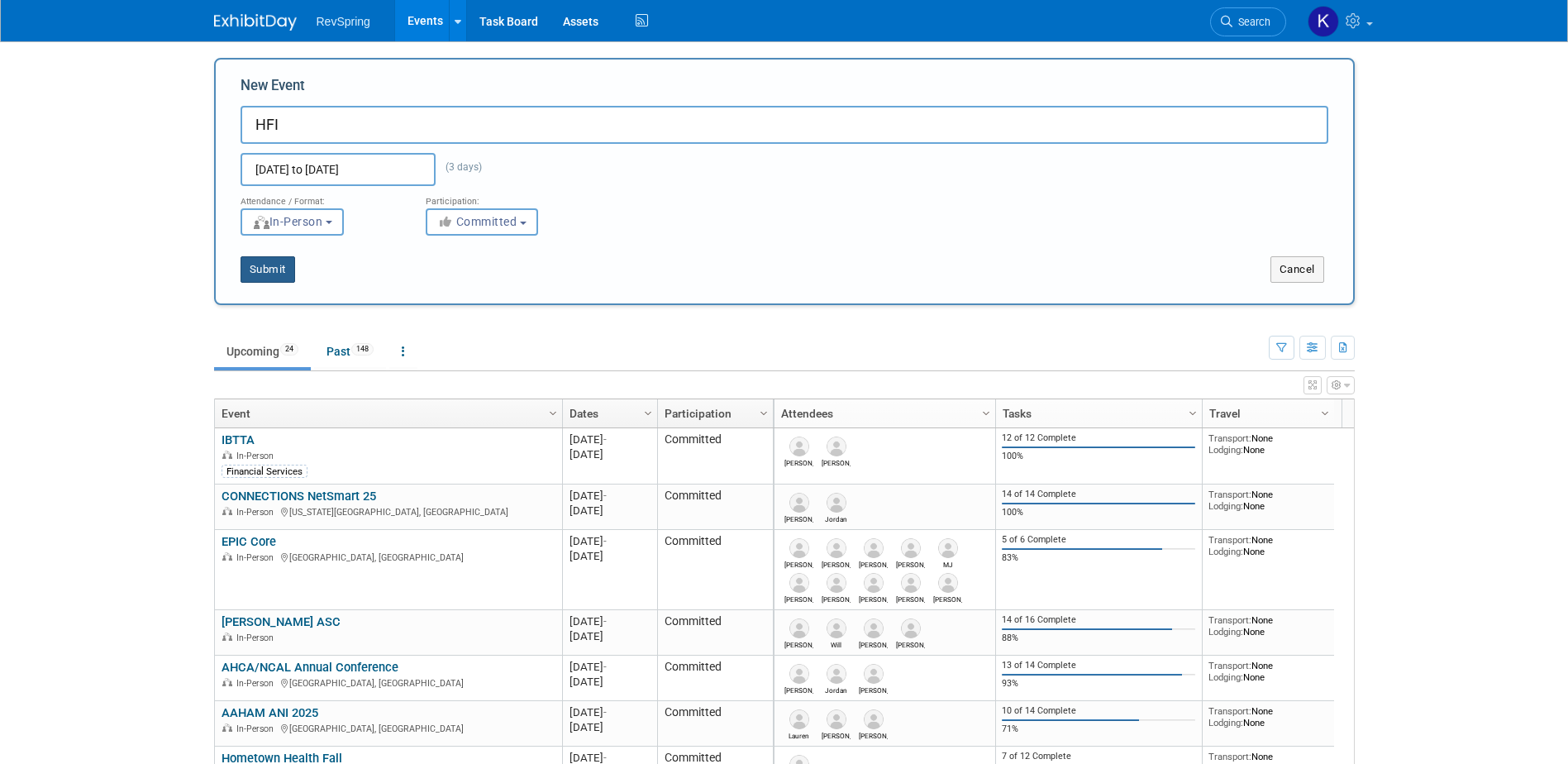
click at [279, 272] on button "Submit" at bounding box center [268, 269] width 55 height 27
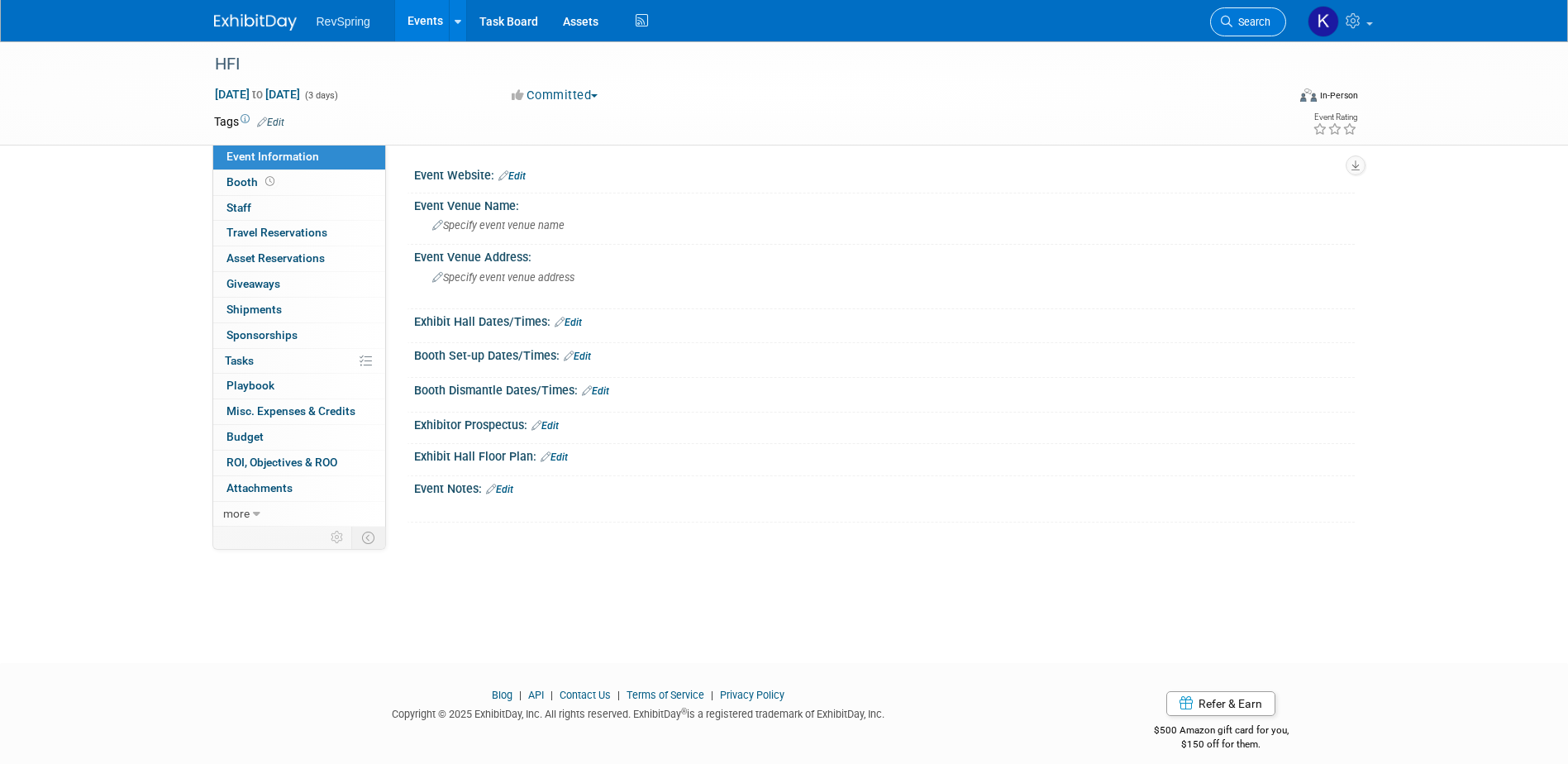
click at [1283, 22] on link "Search" at bounding box center [1248, 22] width 76 height 29
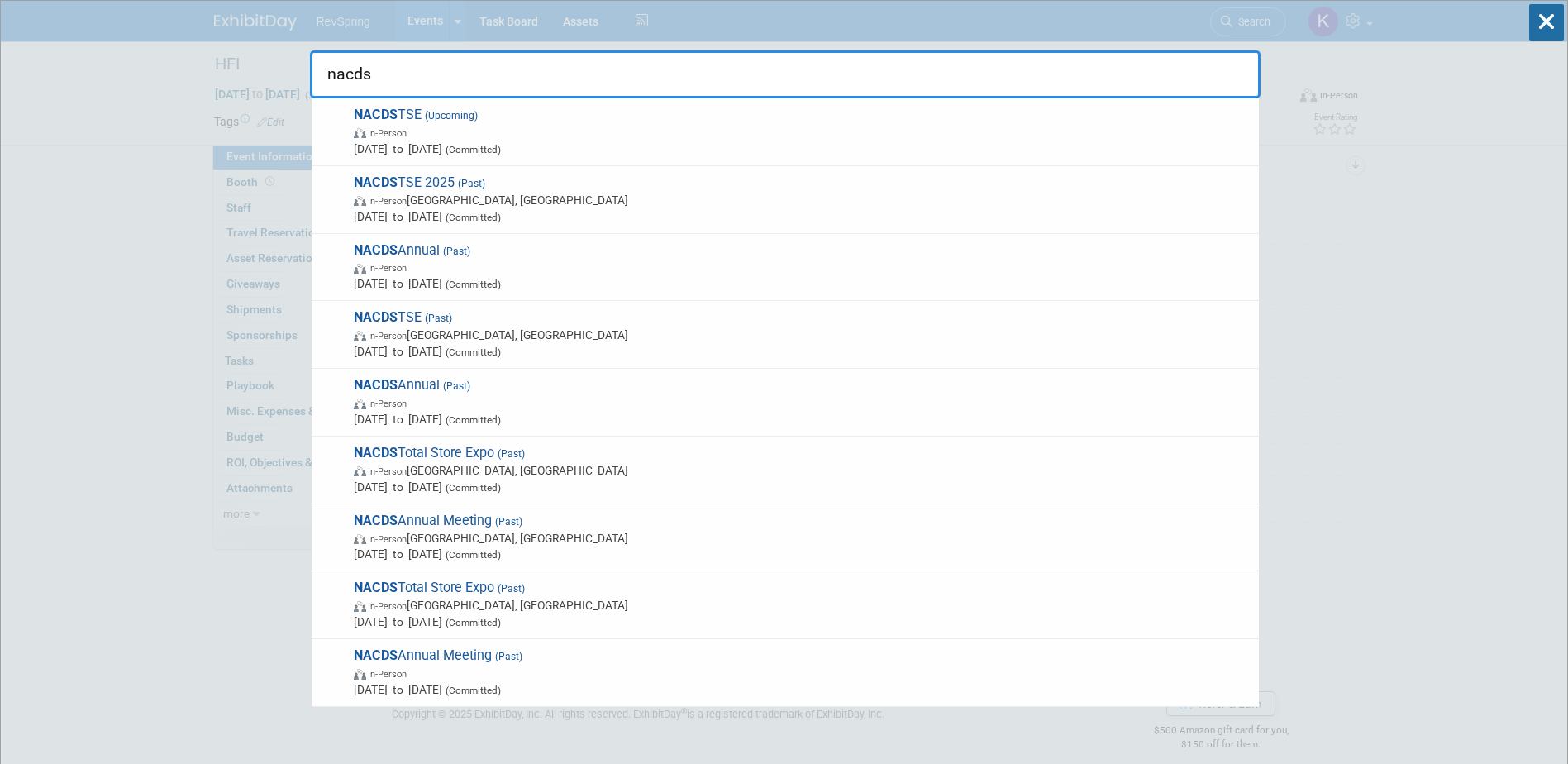
type input "nacds"
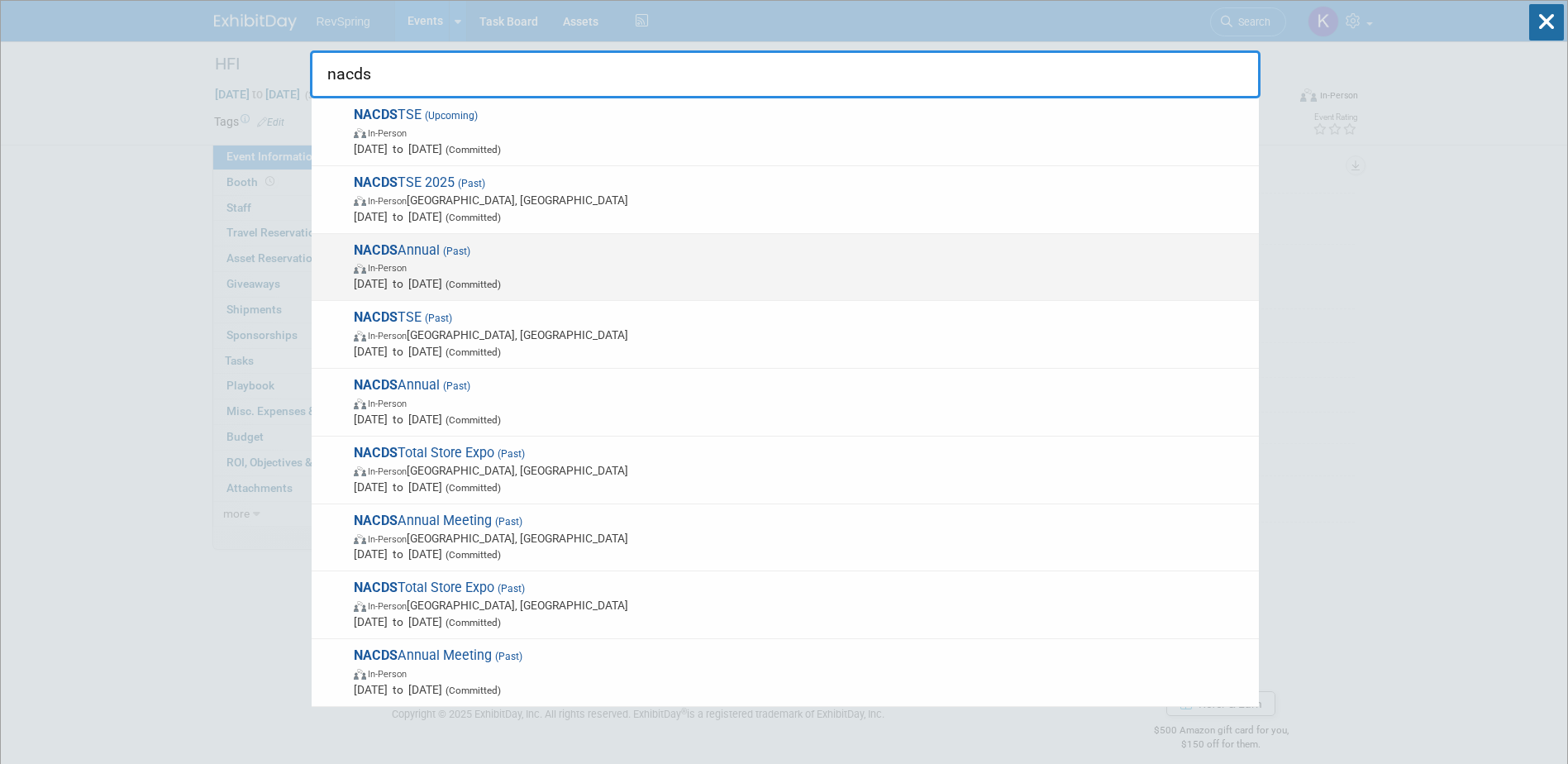
click at [514, 275] on span "In-Person" at bounding box center [802, 266] width 896 height 16
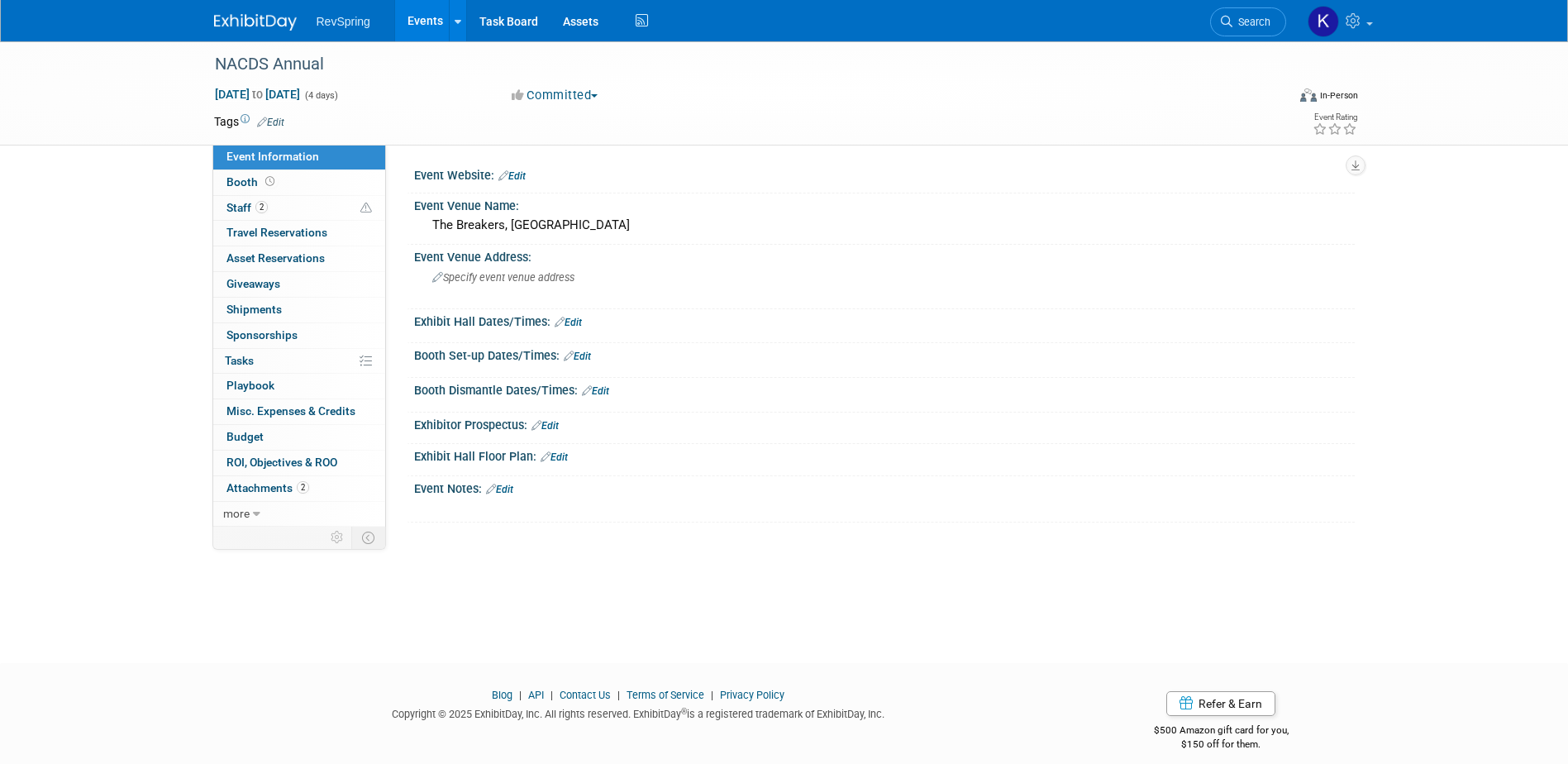
click at [248, 17] on img at bounding box center [255, 22] width 82 height 16
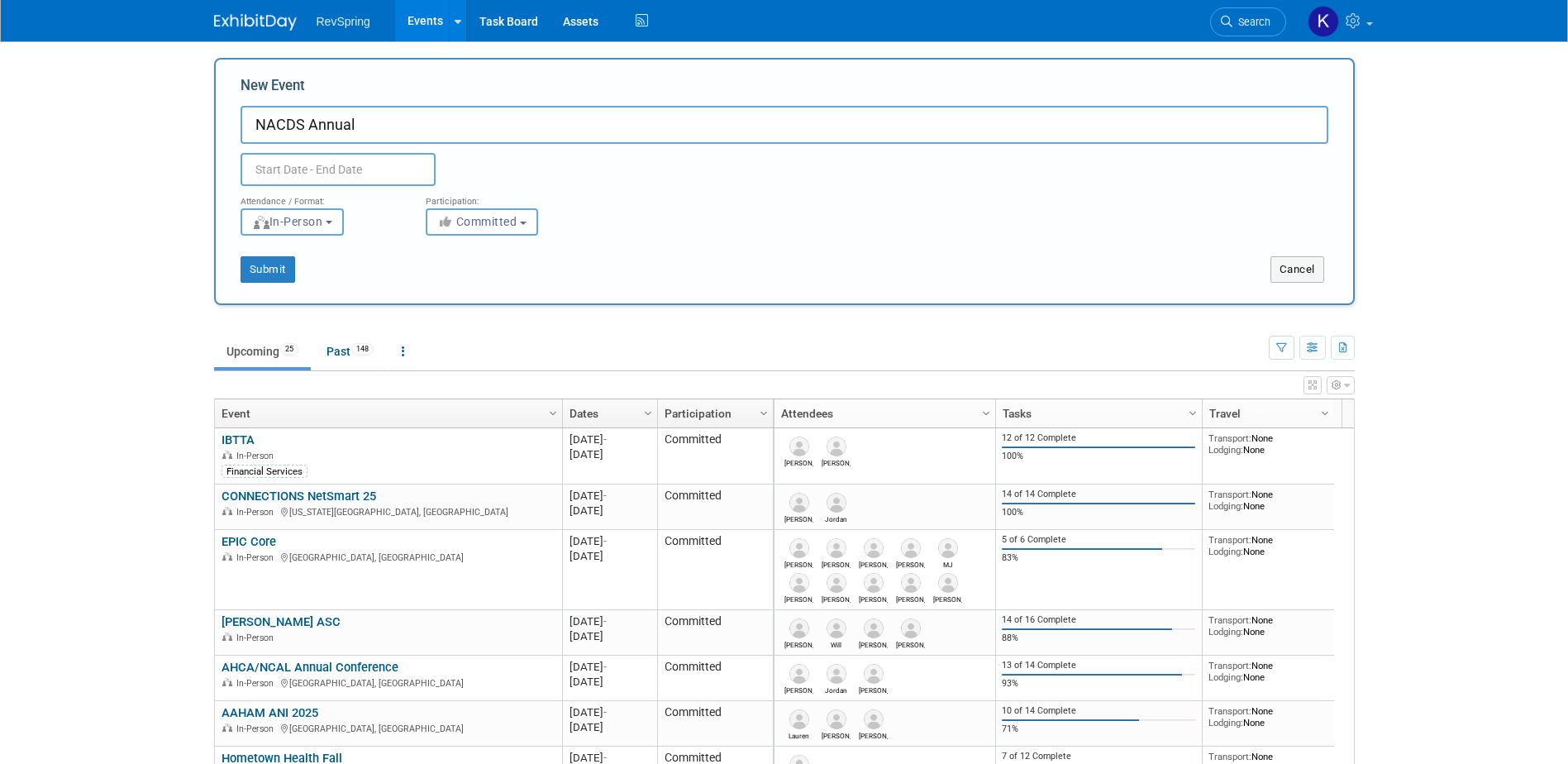
type input "NACDS Annual"
click at [312, 169] on input "text" at bounding box center [338, 169] width 195 height 33
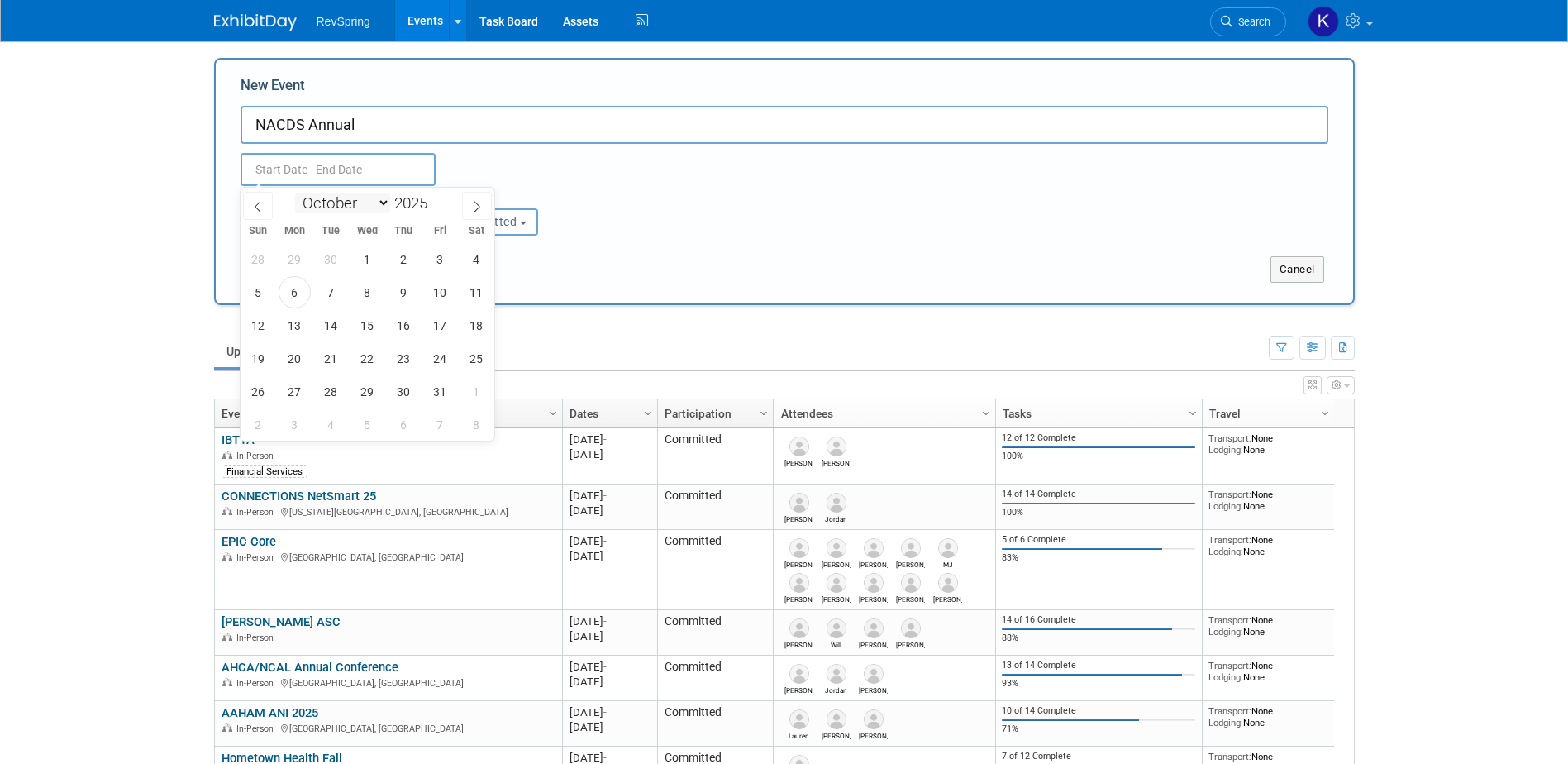
click at [379, 202] on select "January February March April May June July August September October November De…" at bounding box center [342, 203] width 95 height 21
select select "3"
click at [295, 192] on select "January February March April May June July August September October November De…" at bounding box center [342, 203] width 95 height 21
click at [437, 197] on span at bounding box center [434, 198] width 11 height 9
type input "2026"
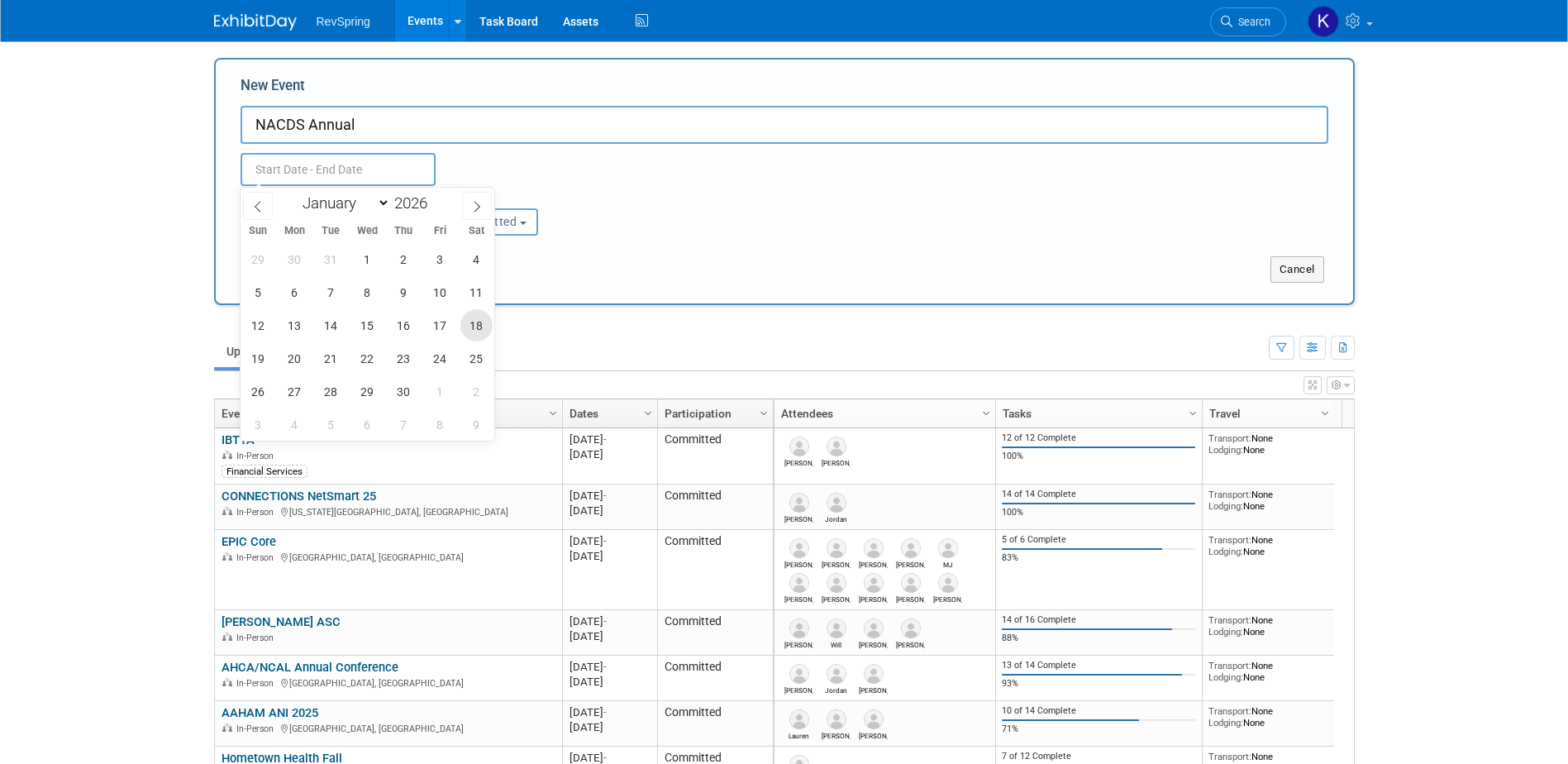
click at [486, 324] on span "18" at bounding box center [477, 325] width 32 height 32
click at [333, 361] on span "21" at bounding box center [331, 358] width 32 height 32
type input "[DATE] to [DATE]"
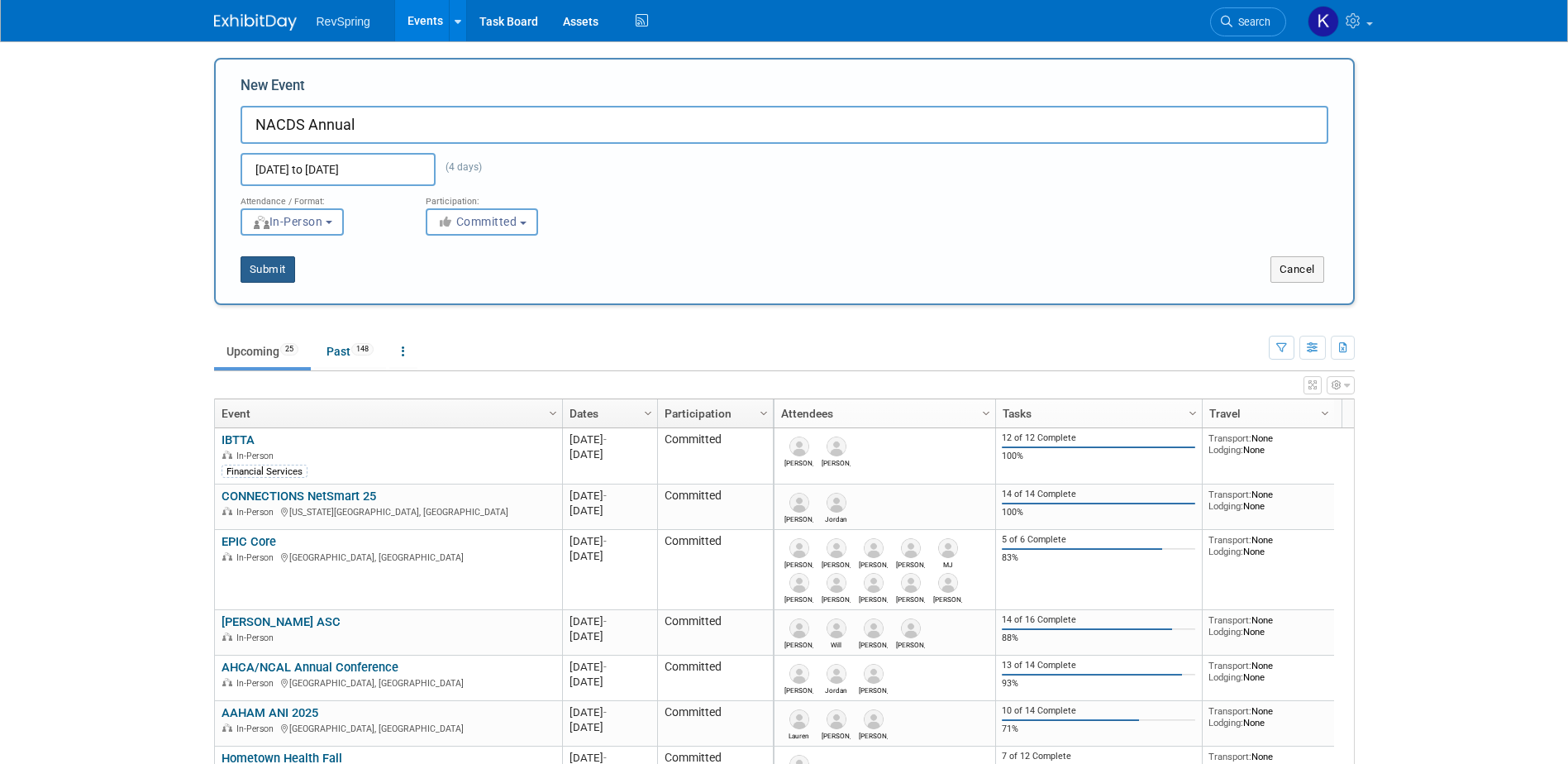
click at [267, 274] on button "Submit" at bounding box center [268, 269] width 55 height 27
